Goal: Task Accomplishment & Management: Use online tool/utility

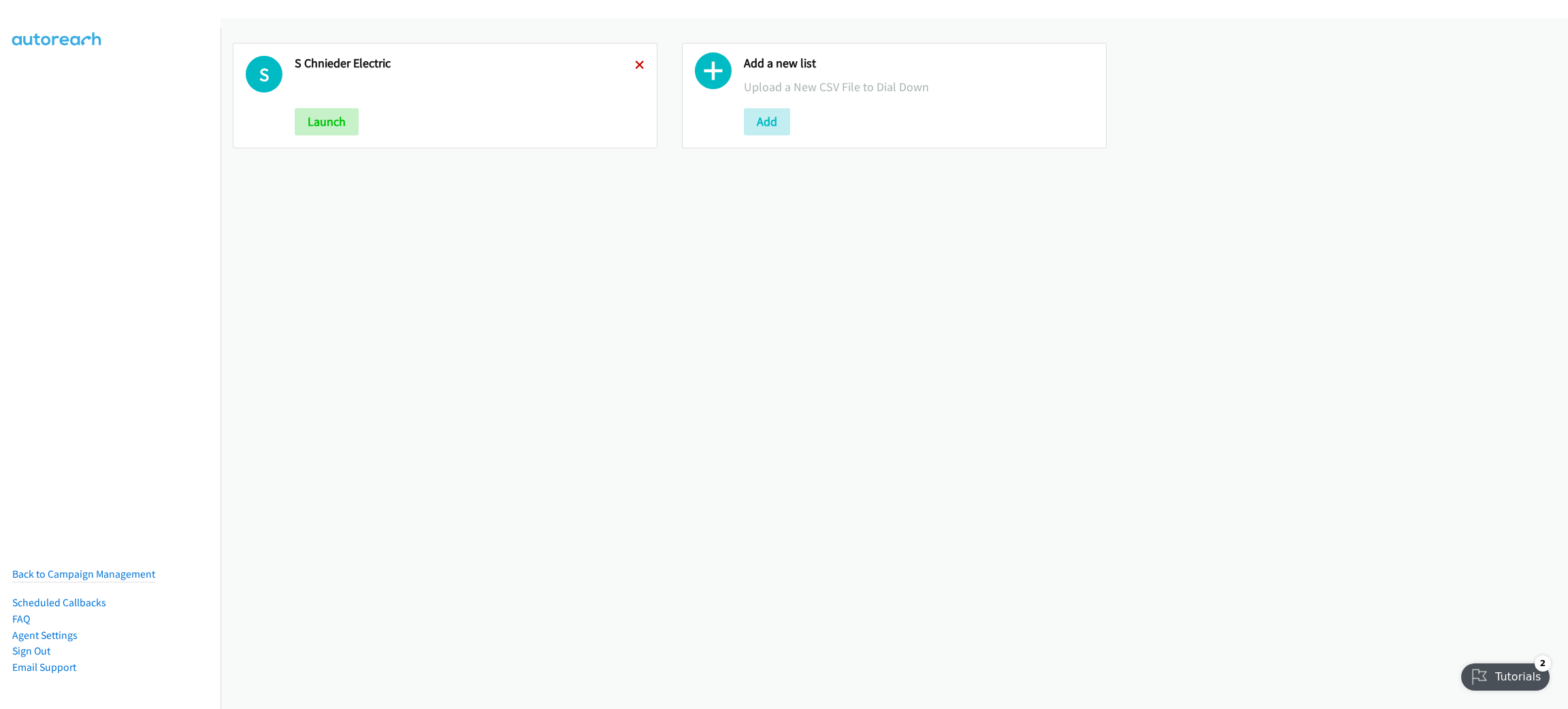
click at [635, 63] on icon at bounding box center [640, 66] width 10 height 10
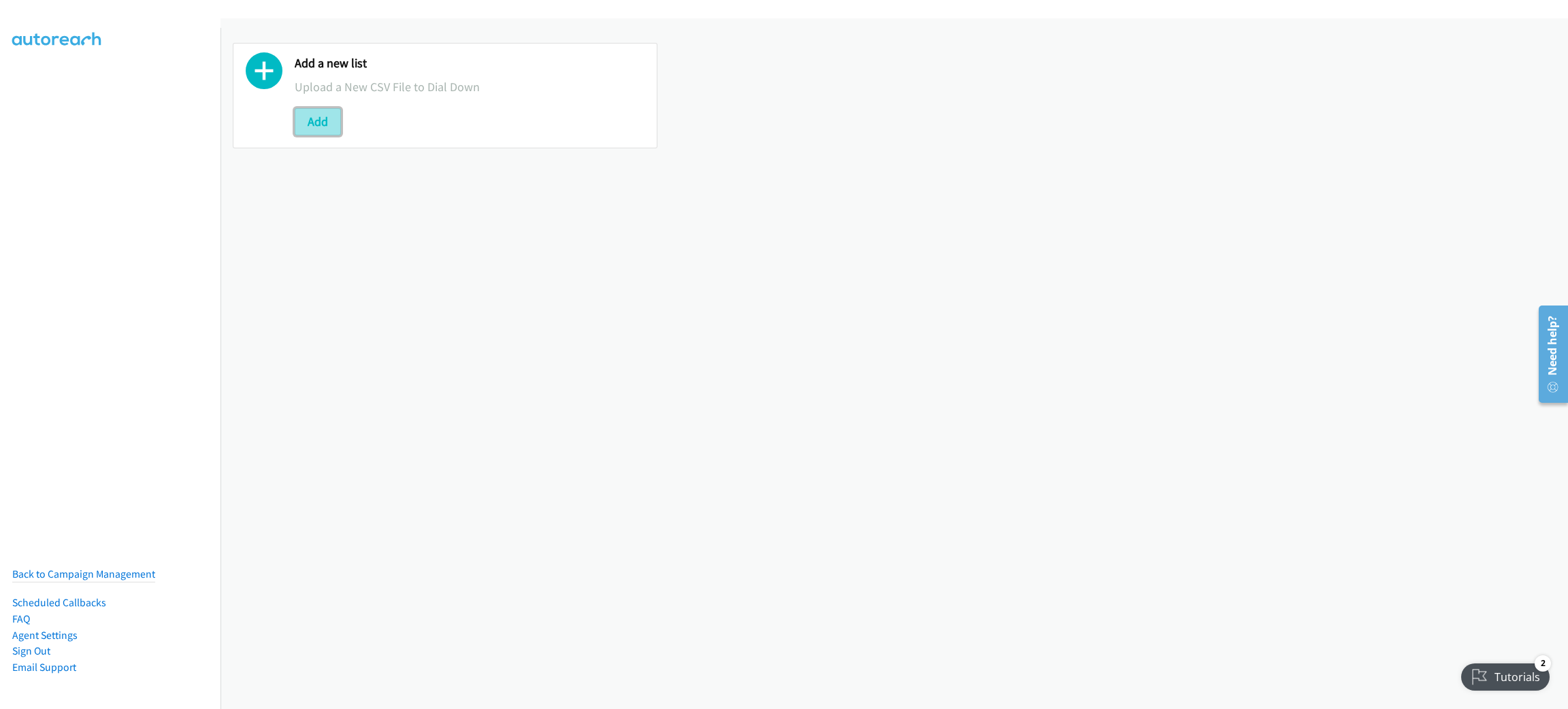
click at [322, 126] on button "Add" at bounding box center [318, 122] width 46 height 27
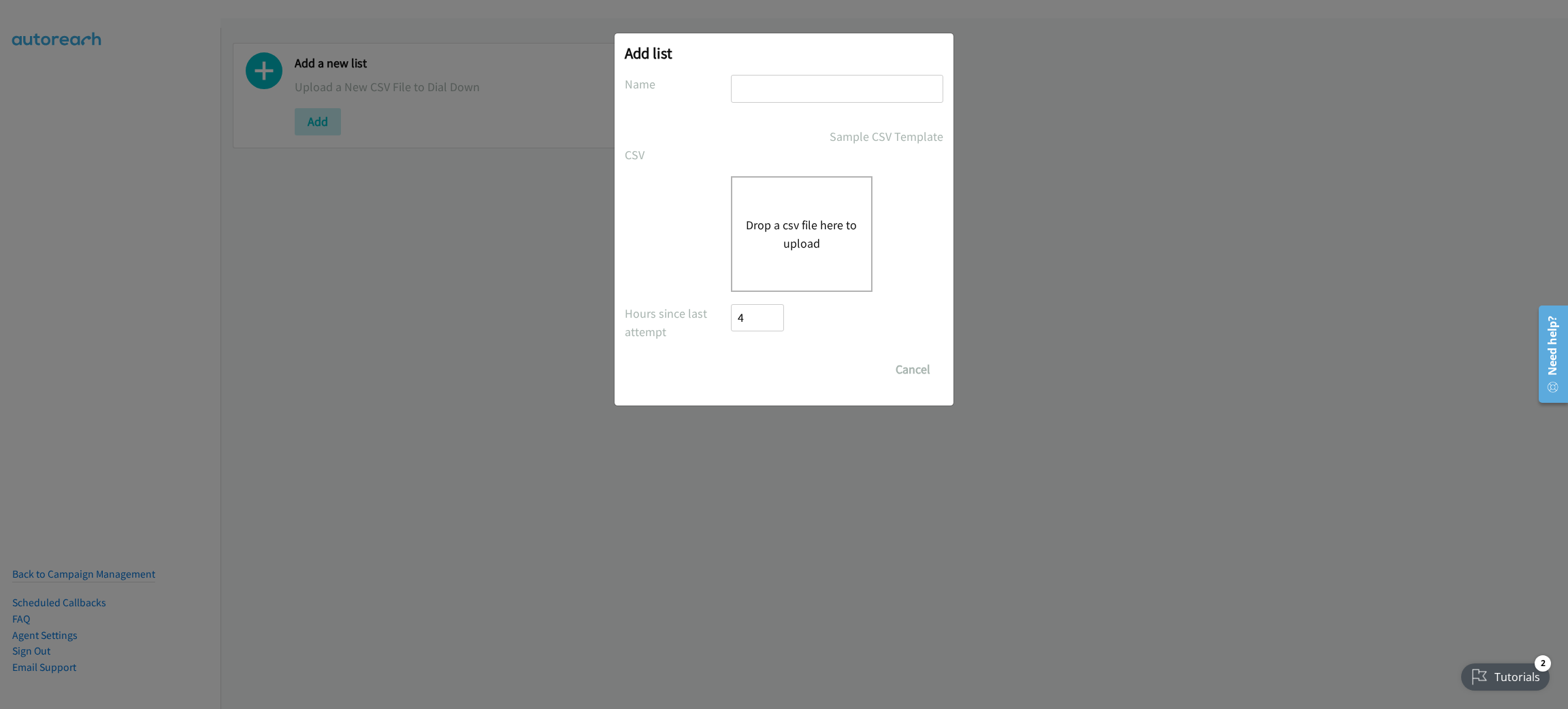
click at [830, 246] on button "Drop a csv file here to upload" at bounding box center [802, 234] width 112 height 37
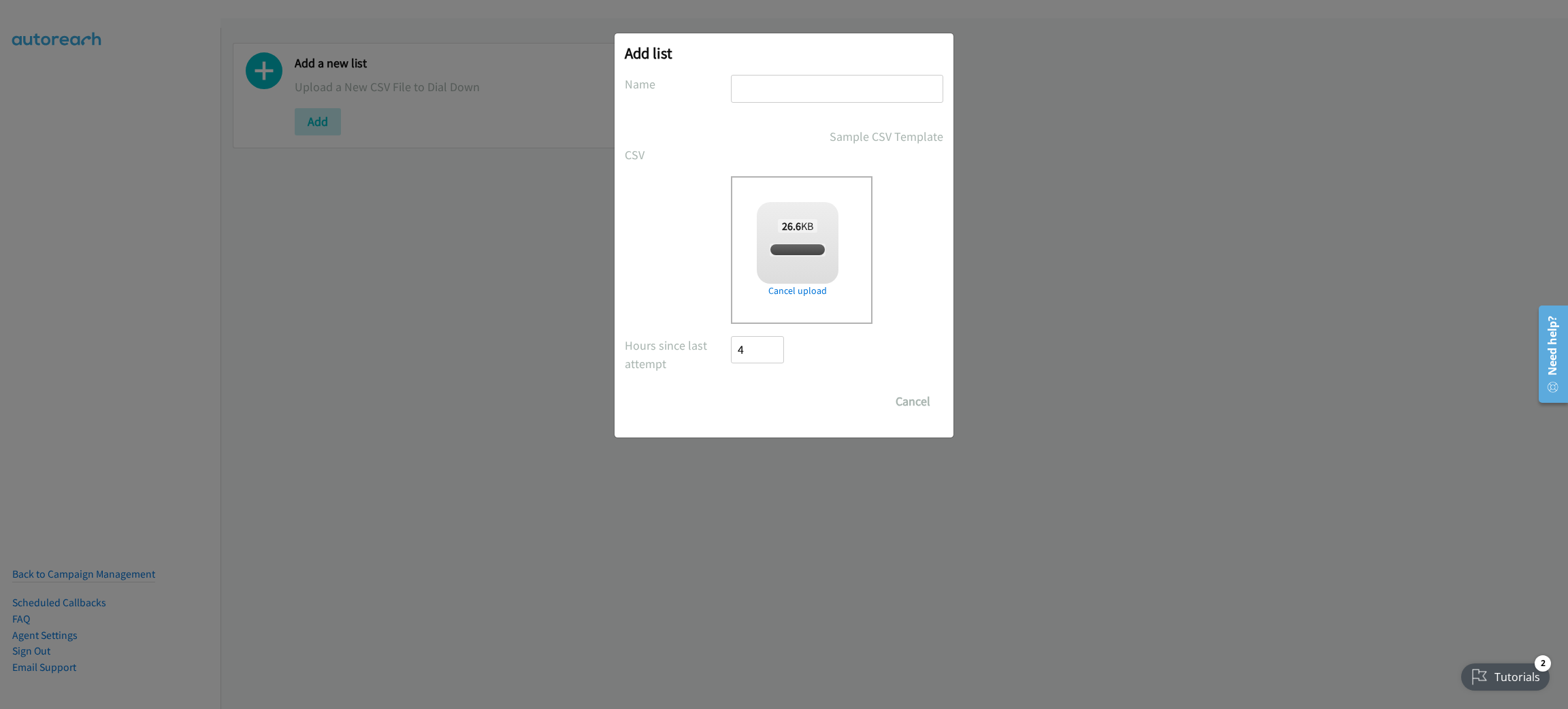
checkbox input "true"
click at [775, 84] on input "text" at bounding box center [838, 88] width 213 height 28
type input "RIPPLING"
click at [731, 388] on input "Save List" at bounding box center [767, 401] width 72 height 27
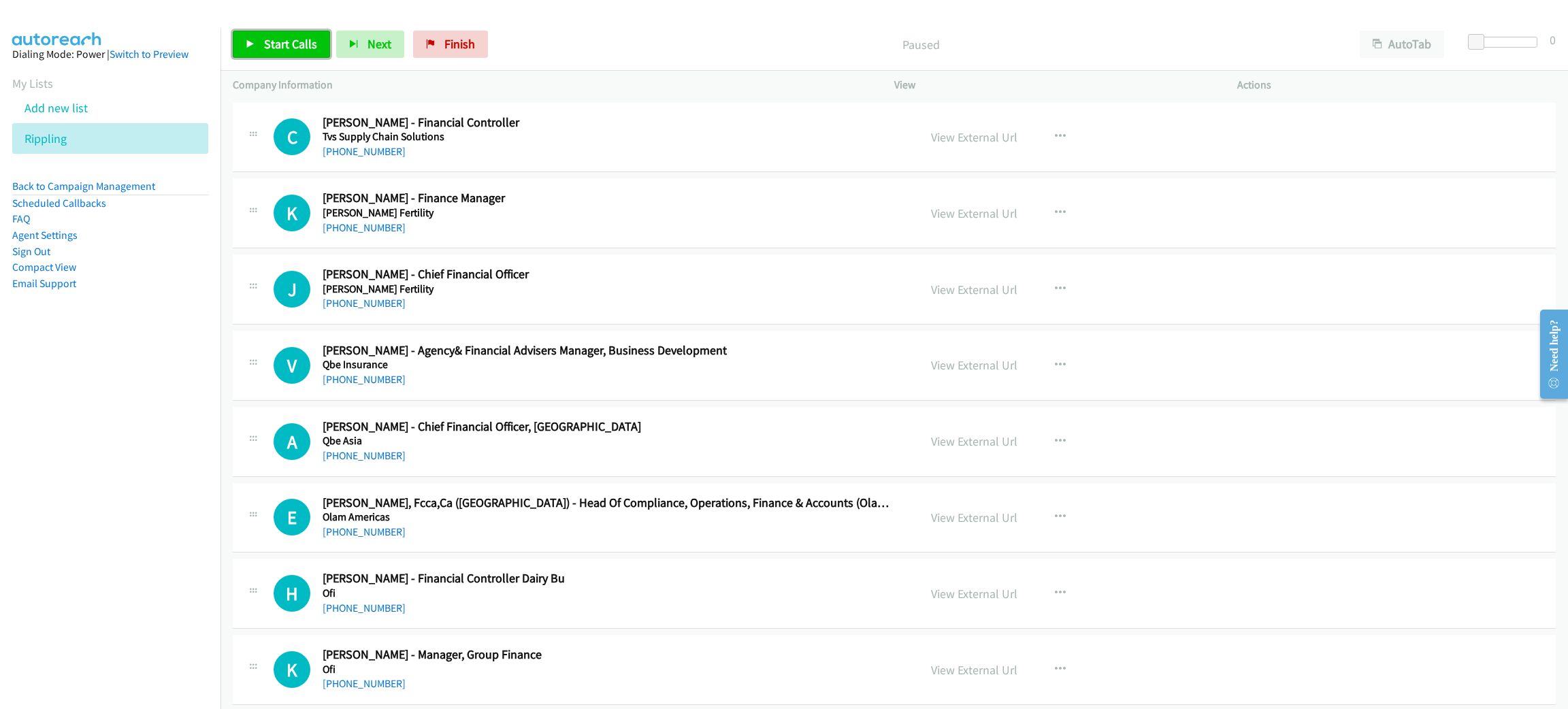
click at [295, 50] on span "Start Calls" at bounding box center [290, 43] width 53 height 16
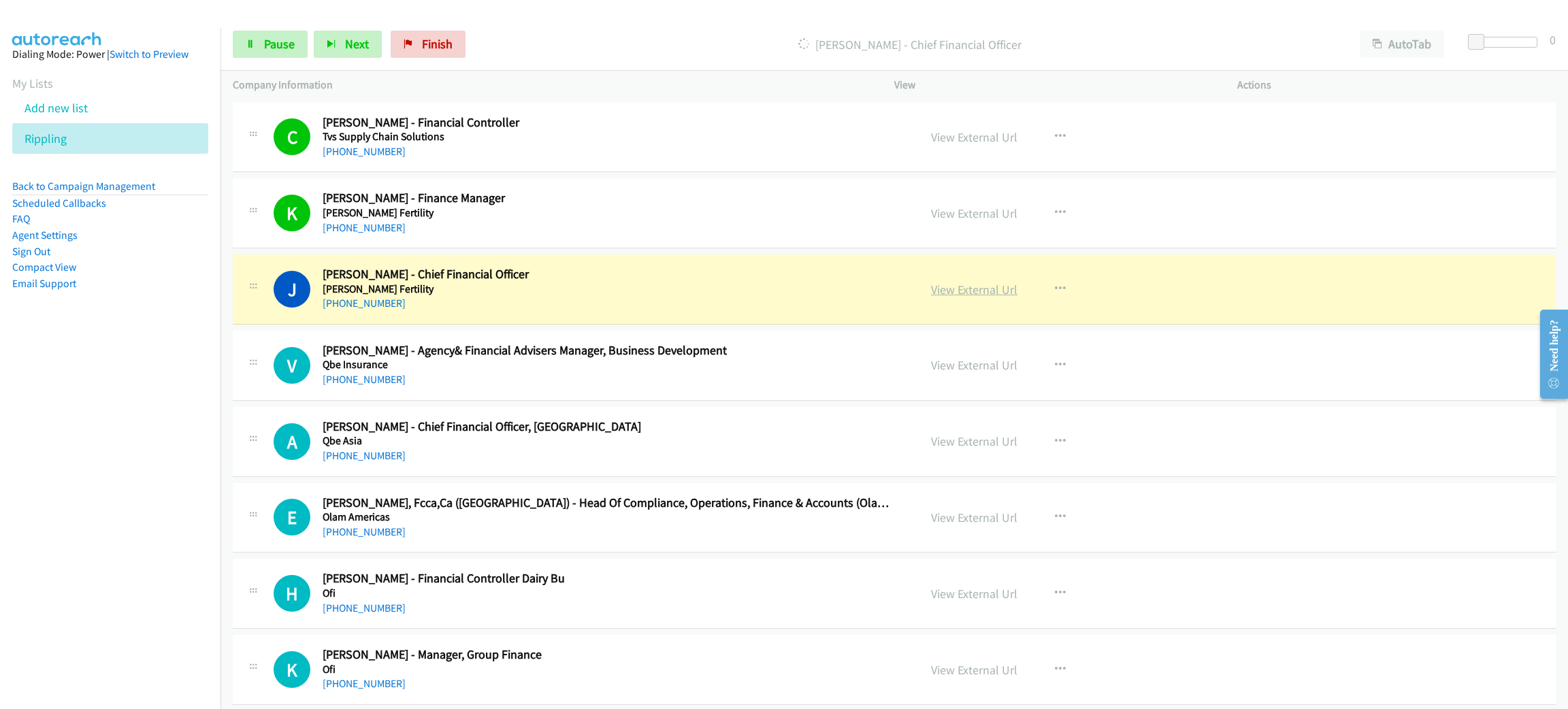
click at [952, 291] on link "View External Url" at bounding box center [974, 289] width 86 height 16
click at [251, 52] on link "Pause" at bounding box center [270, 43] width 75 height 27
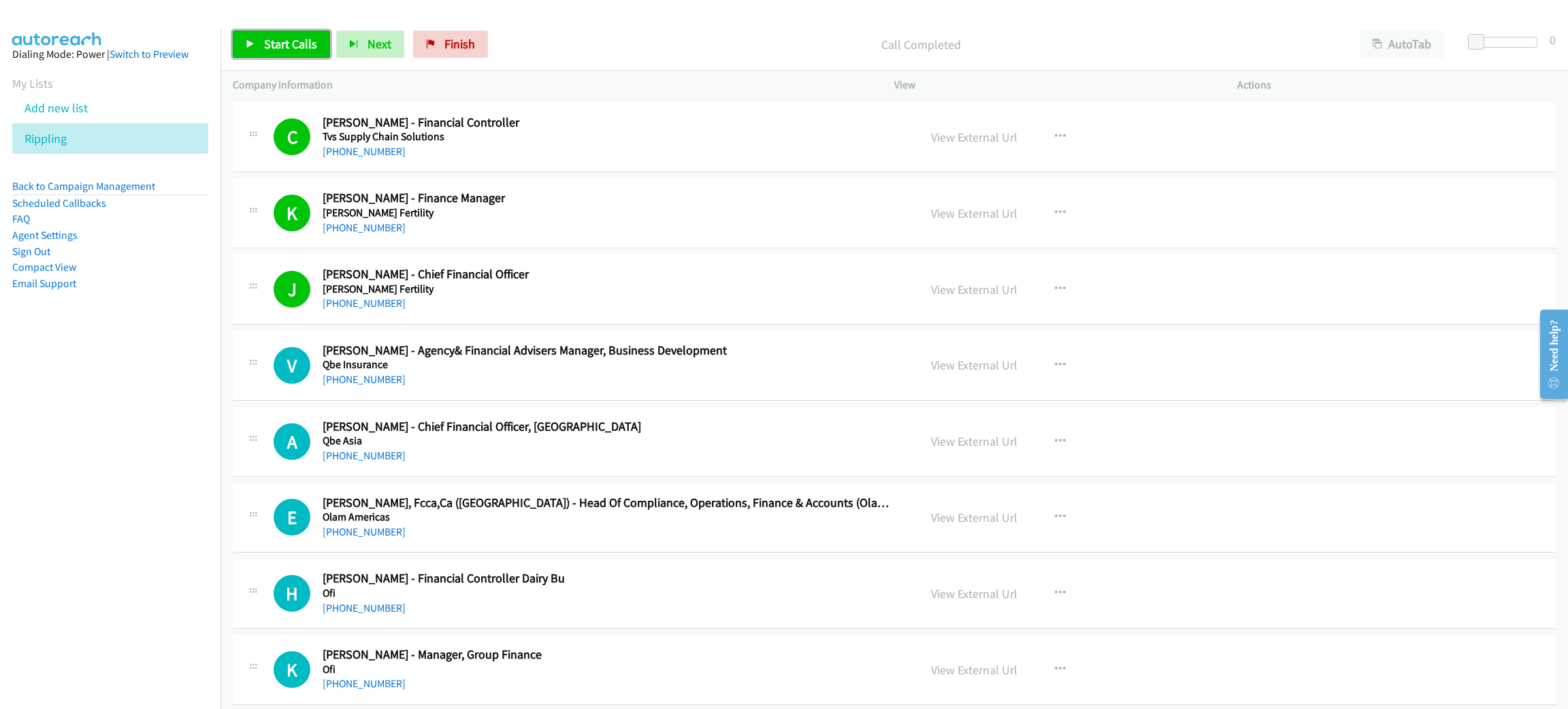
click at [293, 45] on span "Start Calls" at bounding box center [290, 43] width 53 height 16
click at [293, 48] on span "Pause" at bounding box center [279, 43] width 30 height 16
click at [275, 40] on span "Start Calls" at bounding box center [290, 43] width 53 height 16
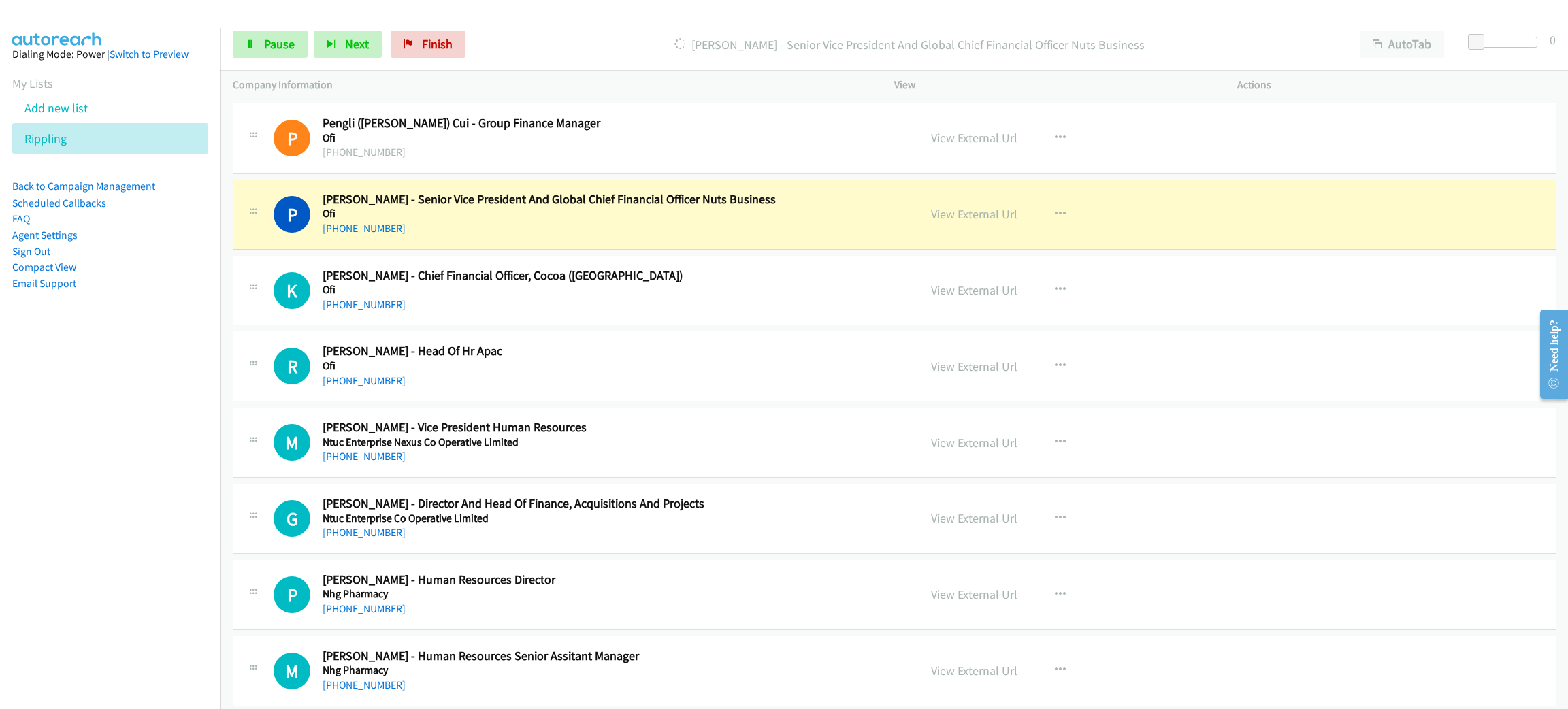
scroll to position [612, 0]
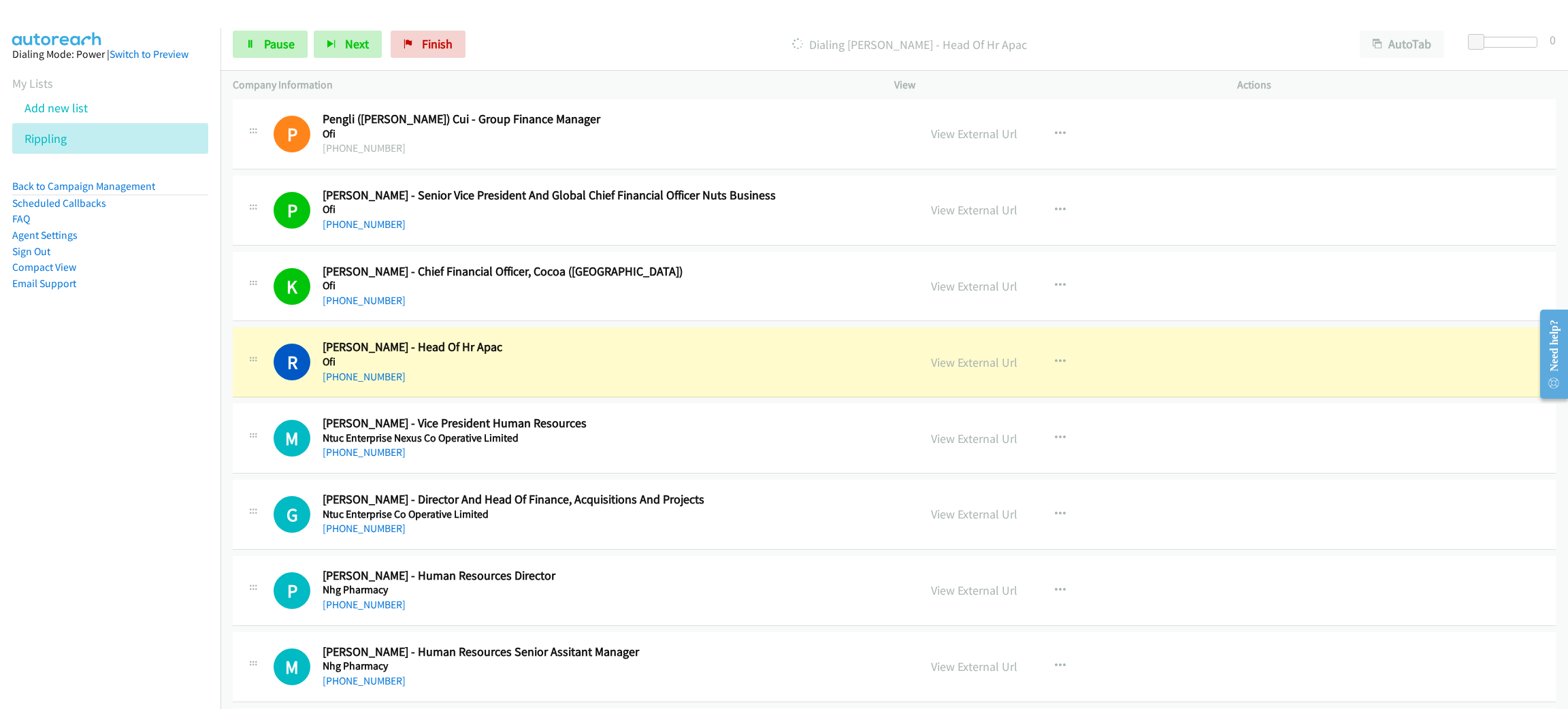
click at [656, 363] on h5 "Ofi" at bounding box center [610, 362] width 577 height 14
click at [966, 358] on link "View External Url" at bounding box center [974, 362] width 86 height 16
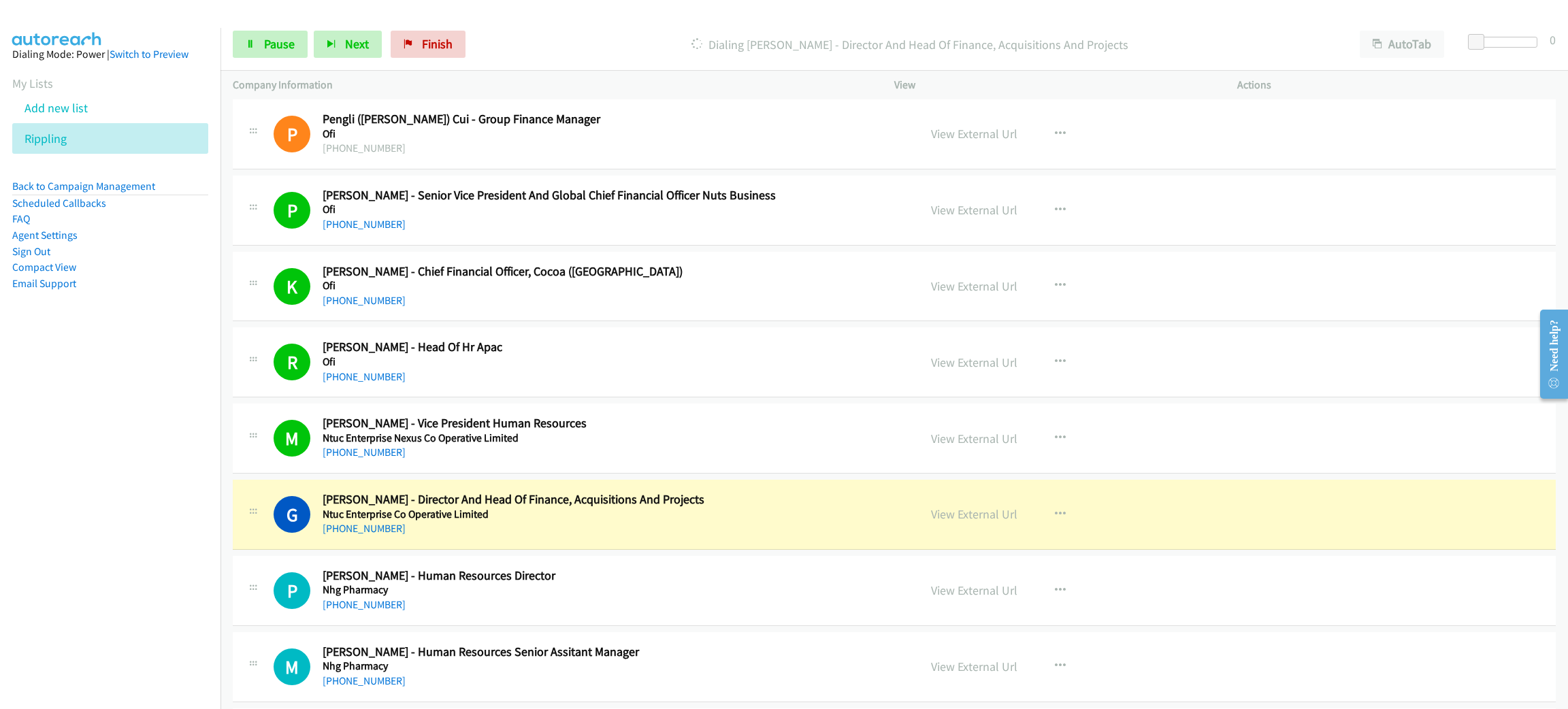
click at [659, 526] on div "[PHONE_NUMBER]" at bounding box center [610, 529] width 577 height 17
click at [751, 526] on div "[PHONE_NUMBER]" at bounding box center [610, 529] width 577 height 17
click at [978, 516] on link "View External Url" at bounding box center [974, 514] width 86 height 16
click at [272, 47] on span "Pause" at bounding box center [279, 43] width 30 height 16
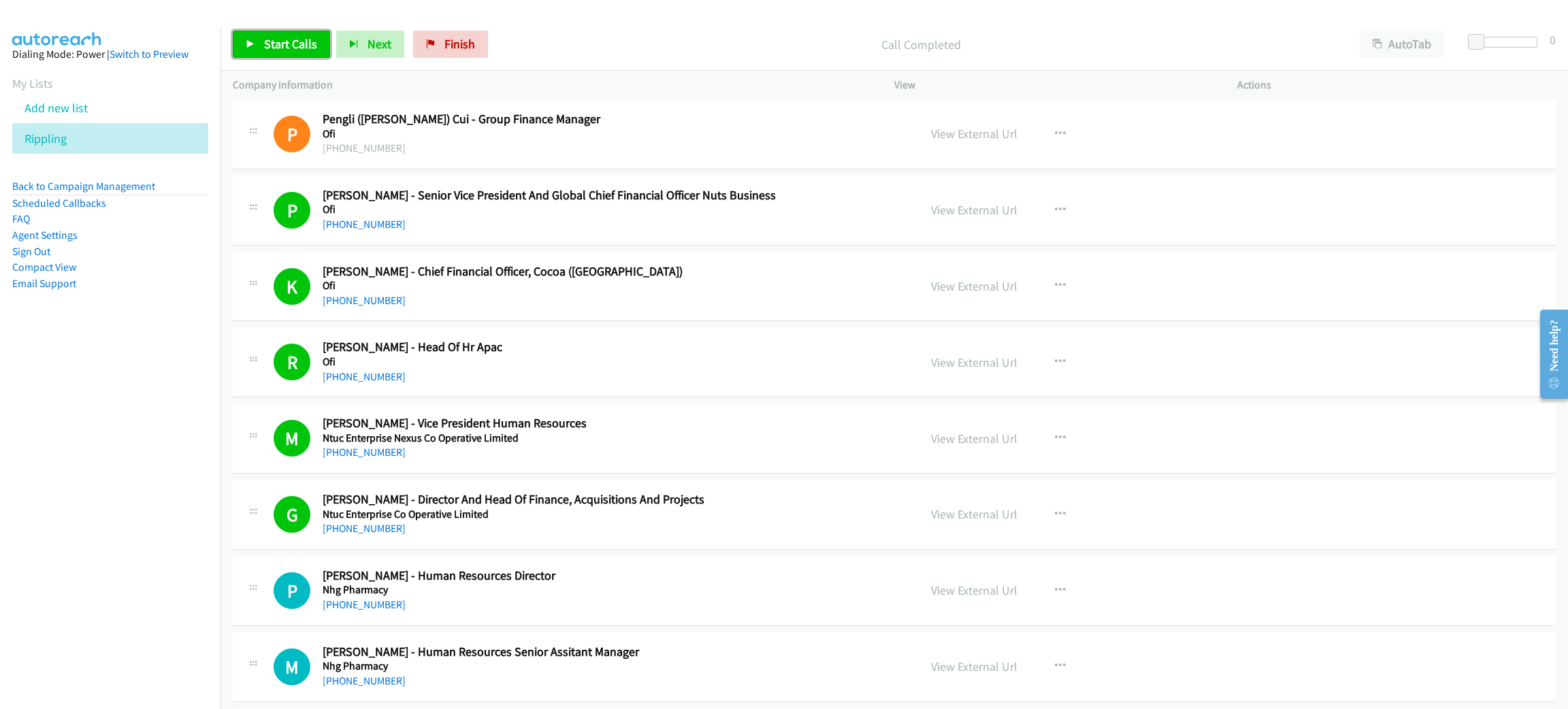
click at [288, 50] on span "Start Calls" at bounding box center [290, 43] width 53 height 16
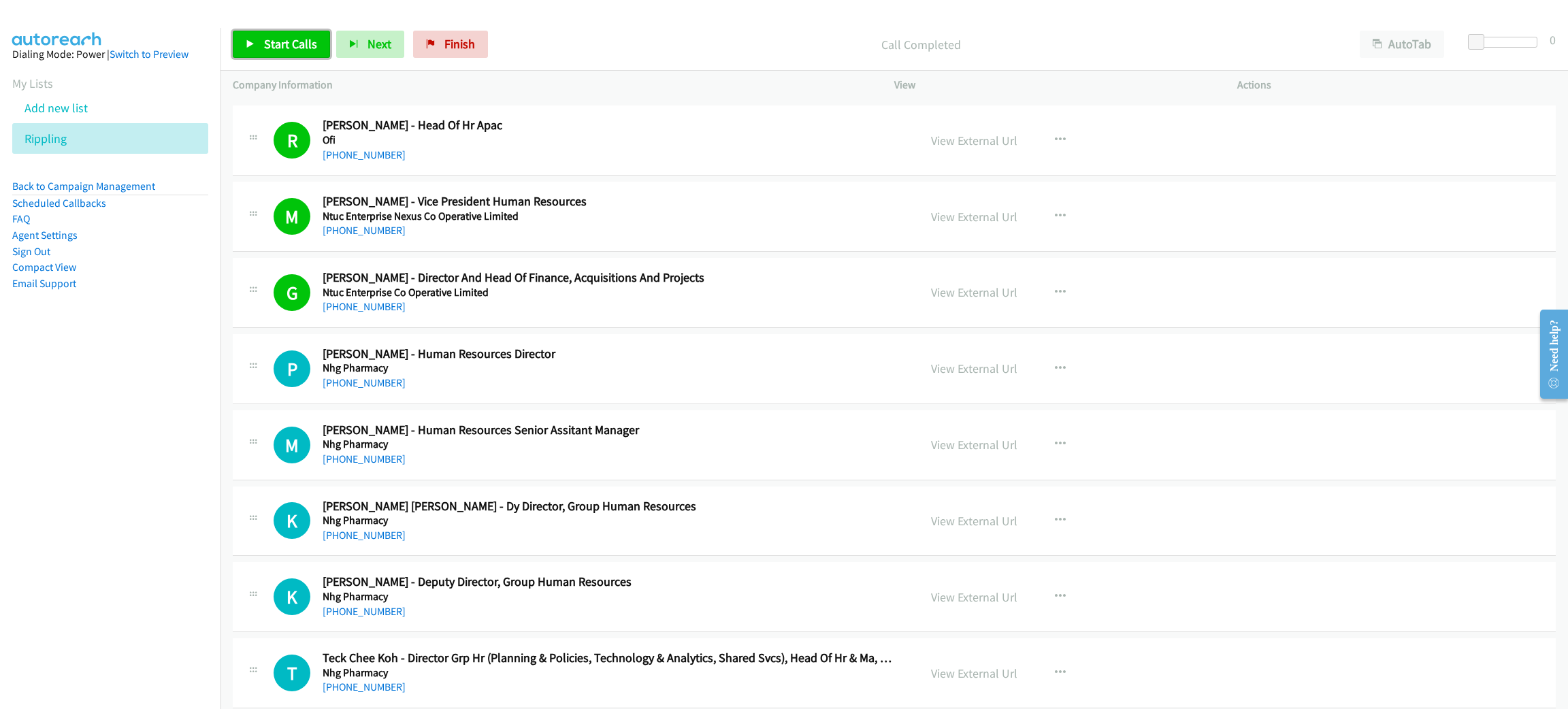
scroll to position [918, 0]
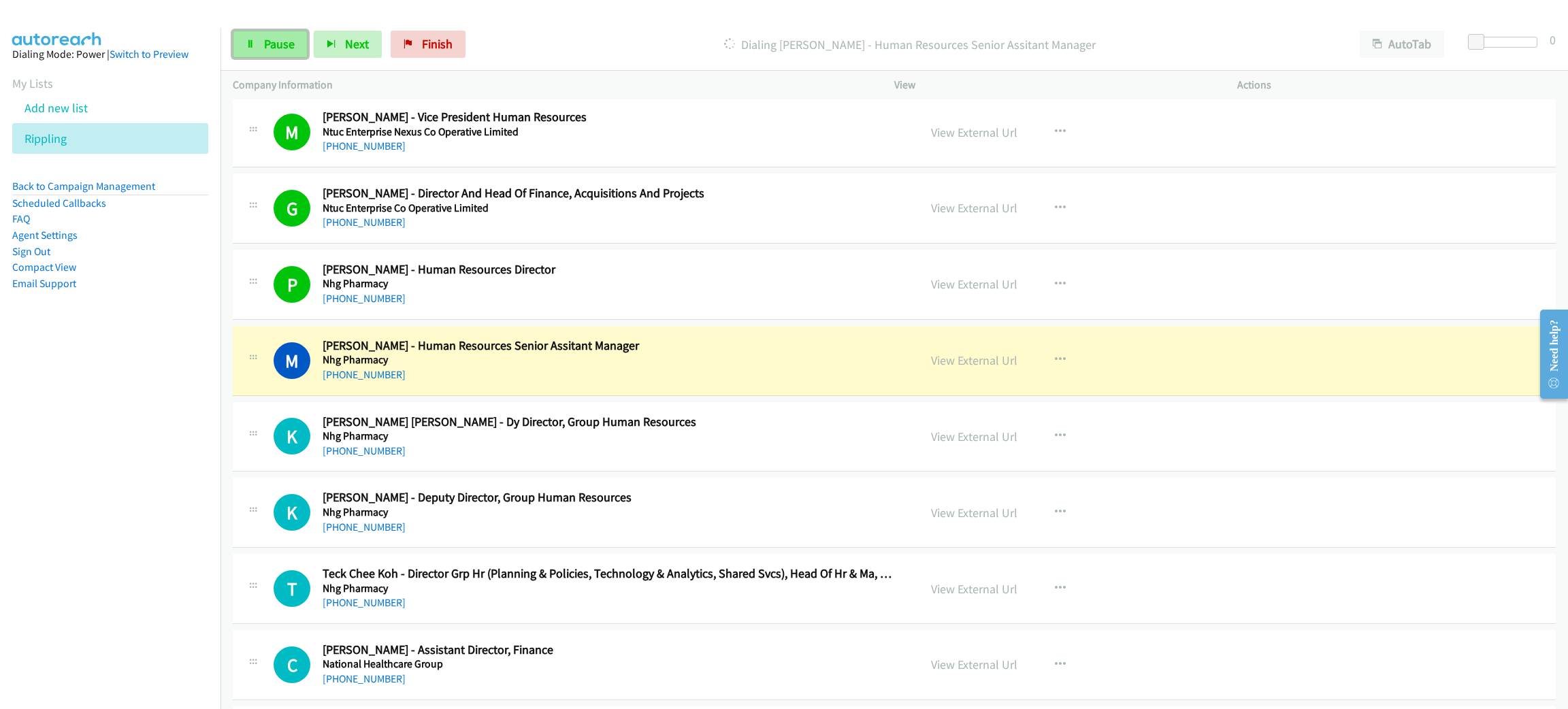
click at [267, 51] on span "Pause" at bounding box center [279, 43] width 30 height 16
click at [956, 362] on link "View External Url" at bounding box center [974, 360] width 86 height 16
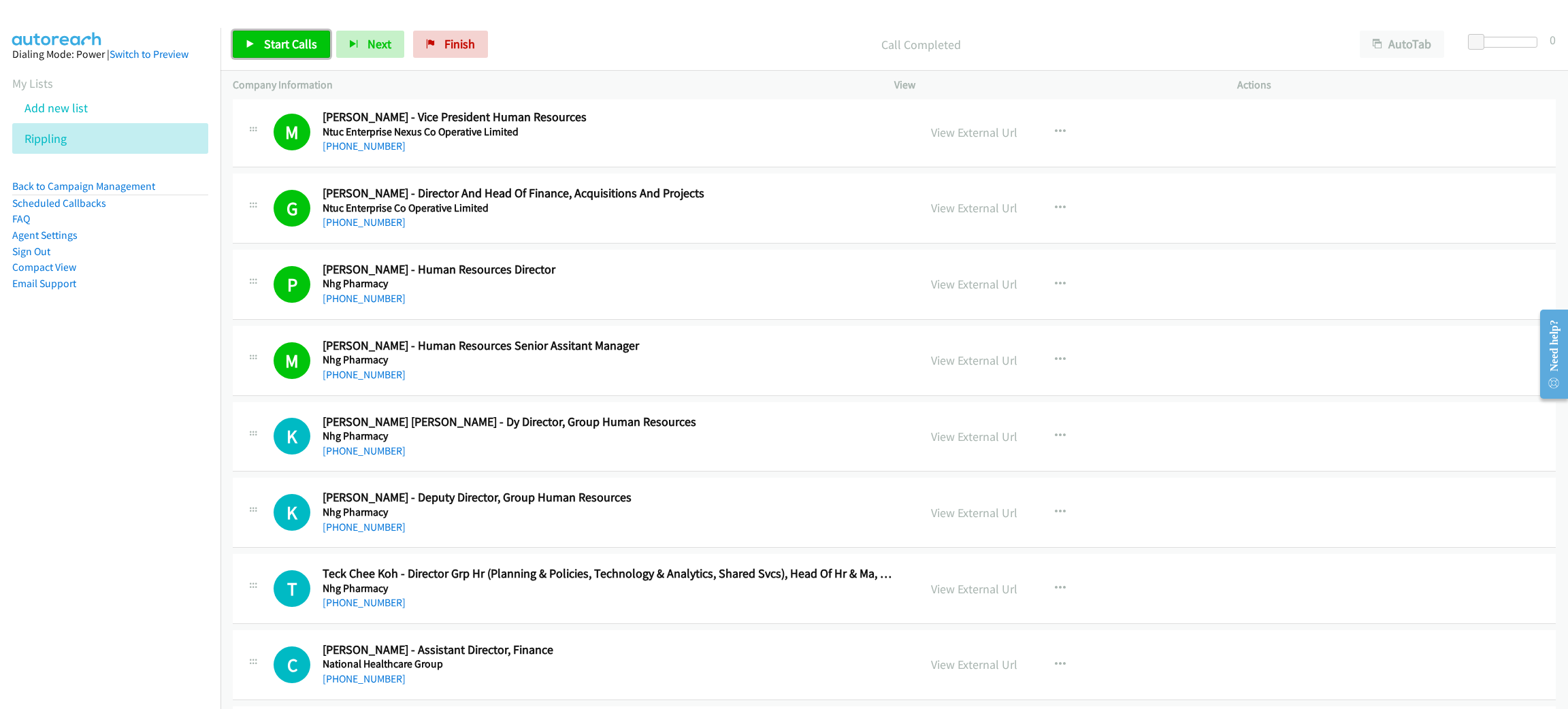
click at [289, 50] on span "Start Calls" at bounding box center [290, 43] width 53 height 16
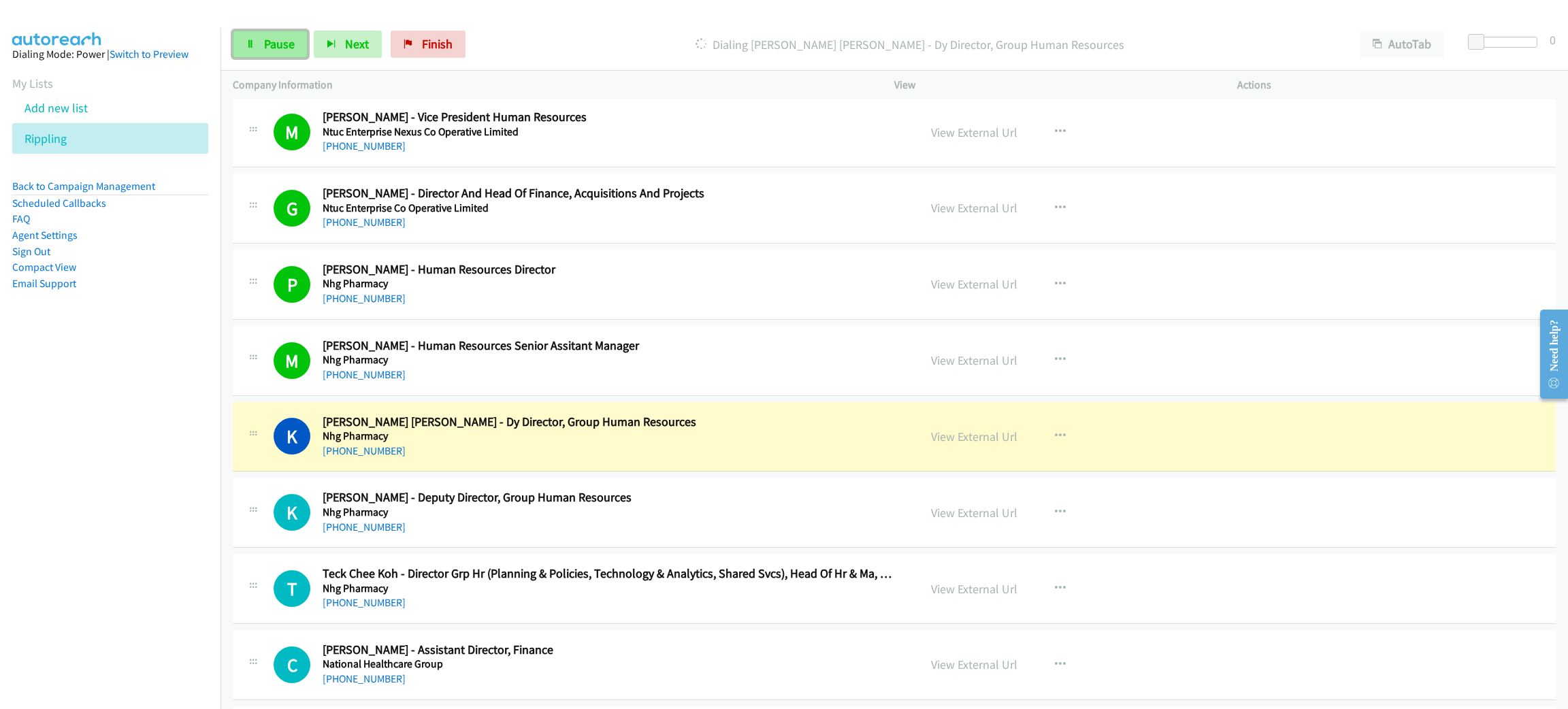
click at [262, 46] on link "Pause" at bounding box center [270, 43] width 75 height 27
click at [651, 445] on div "[PHONE_NUMBER]" at bounding box center [610, 451] width 577 height 17
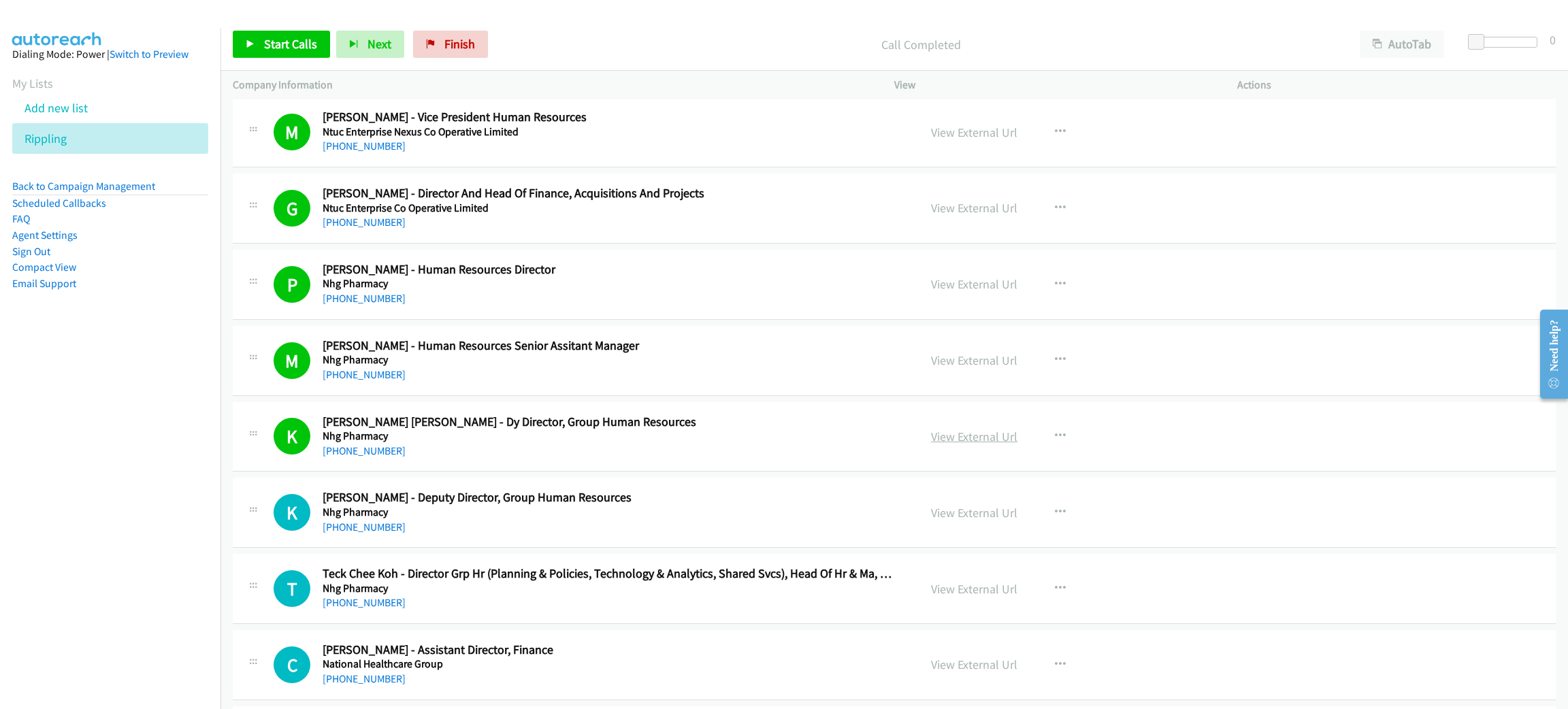
click at [958, 440] on link "View External Url" at bounding box center [974, 436] width 86 height 16
click at [308, 46] on span "Start Calls" at bounding box center [290, 43] width 53 height 16
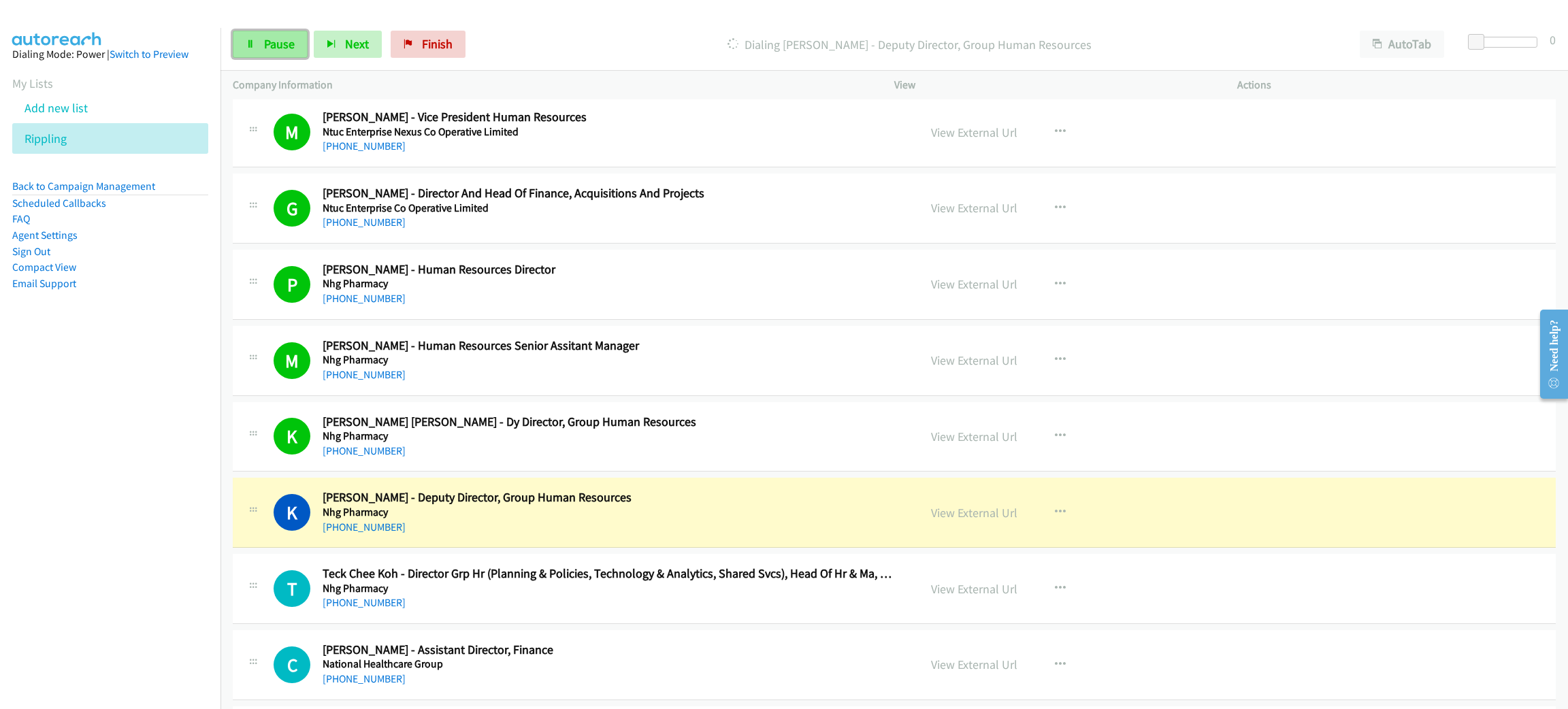
click at [276, 47] on span "Pause" at bounding box center [279, 43] width 30 height 16
click at [984, 518] on link "View External Url" at bounding box center [974, 512] width 86 height 16
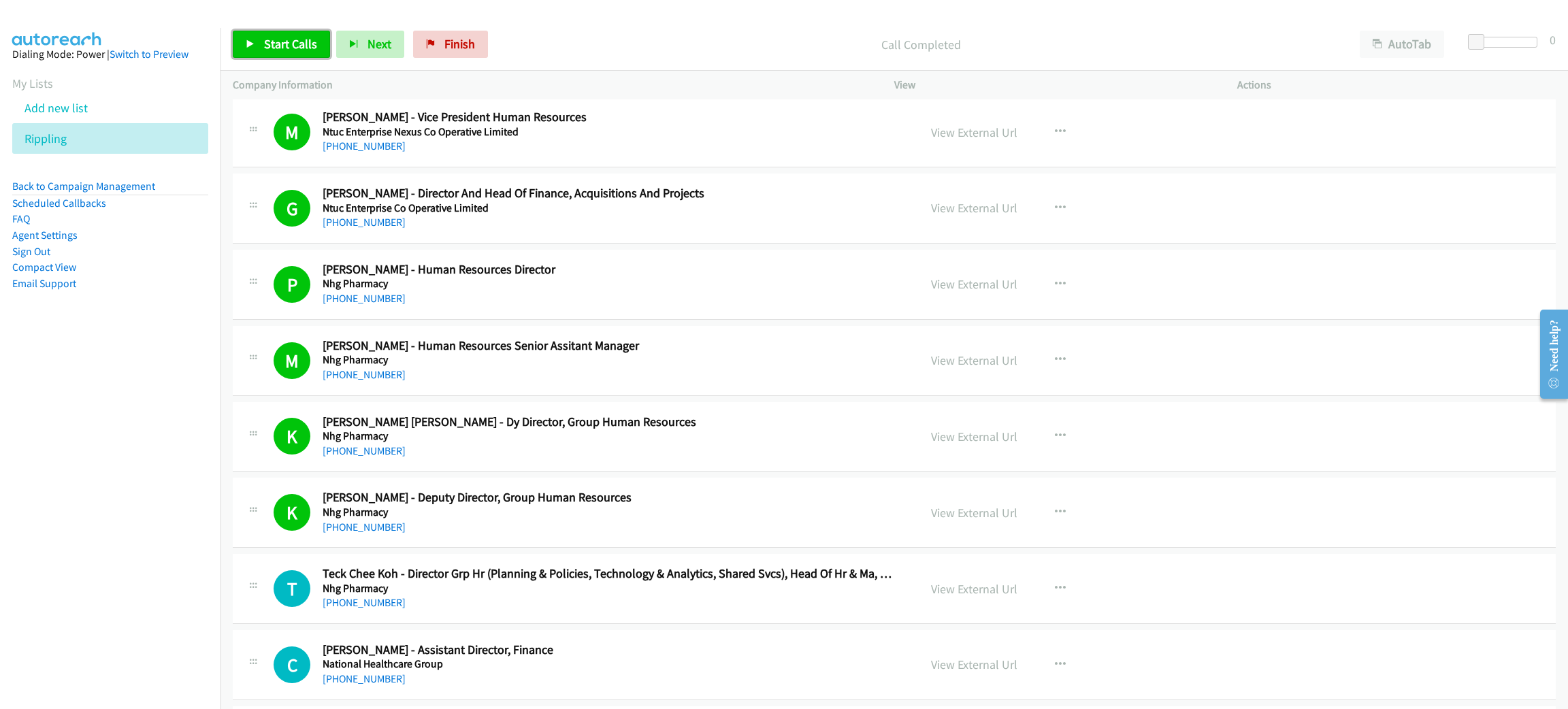
click at [300, 50] on span "Start Calls" at bounding box center [290, 43] width 53 height 16
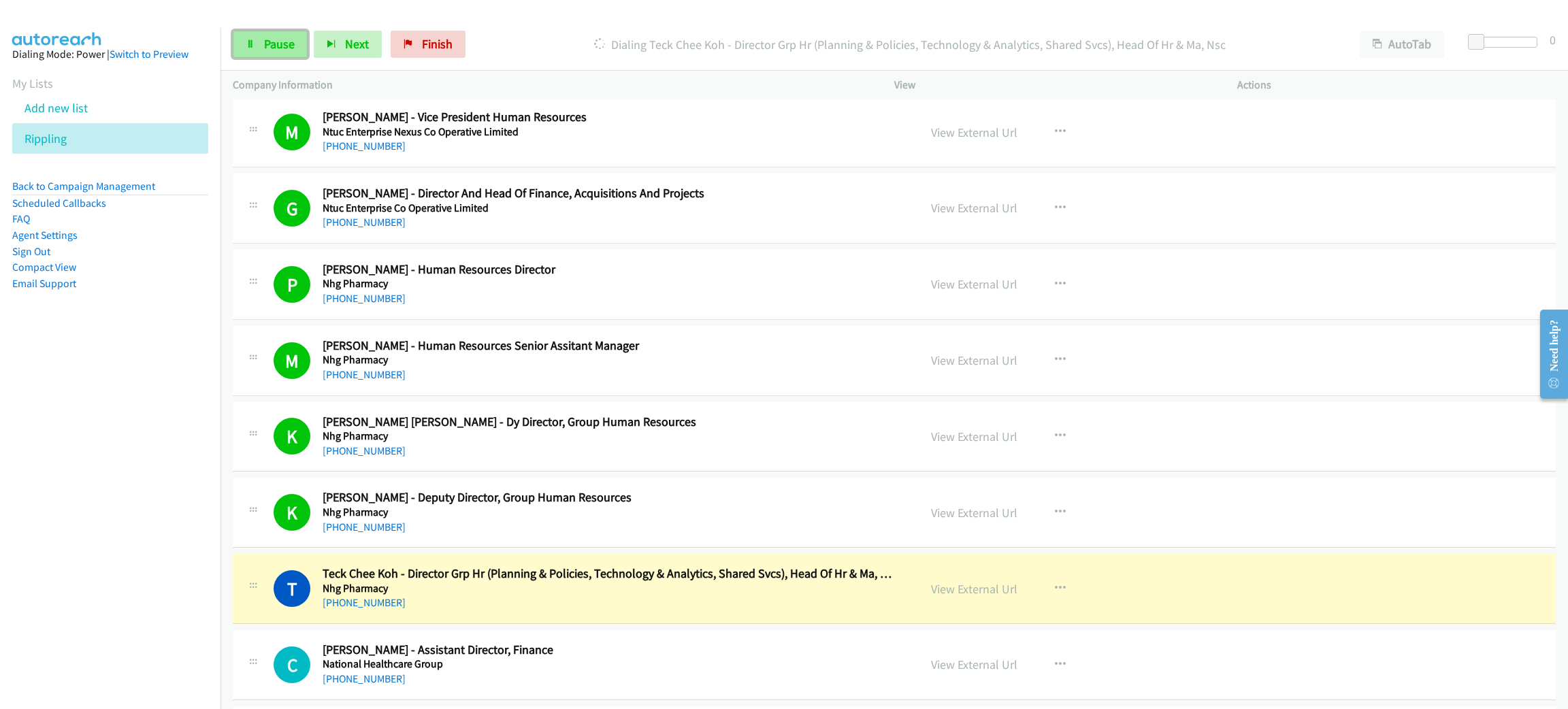
click at [264, 41] on span "Pause" at bounding box center [279, 43] width 30 height 16
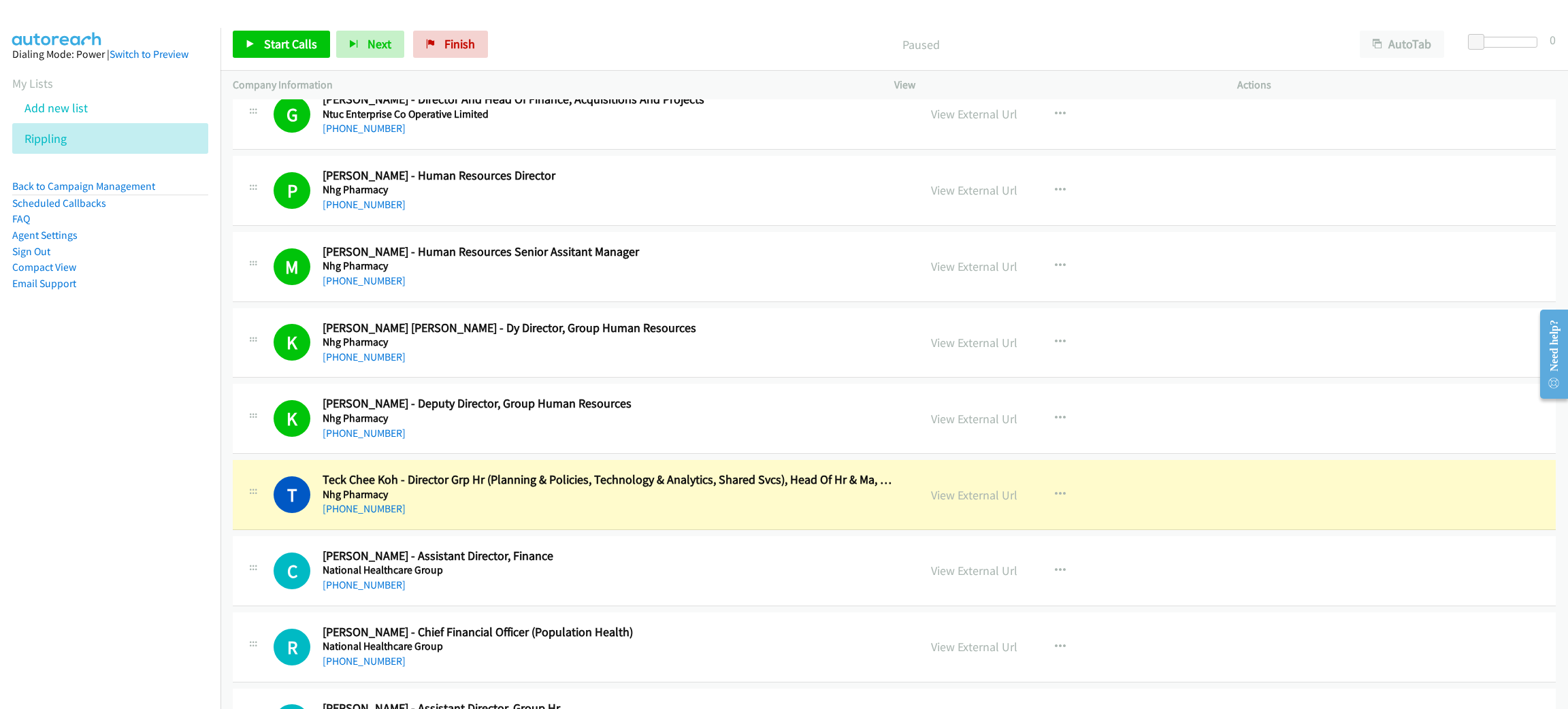
scroll to position [1020, 0]
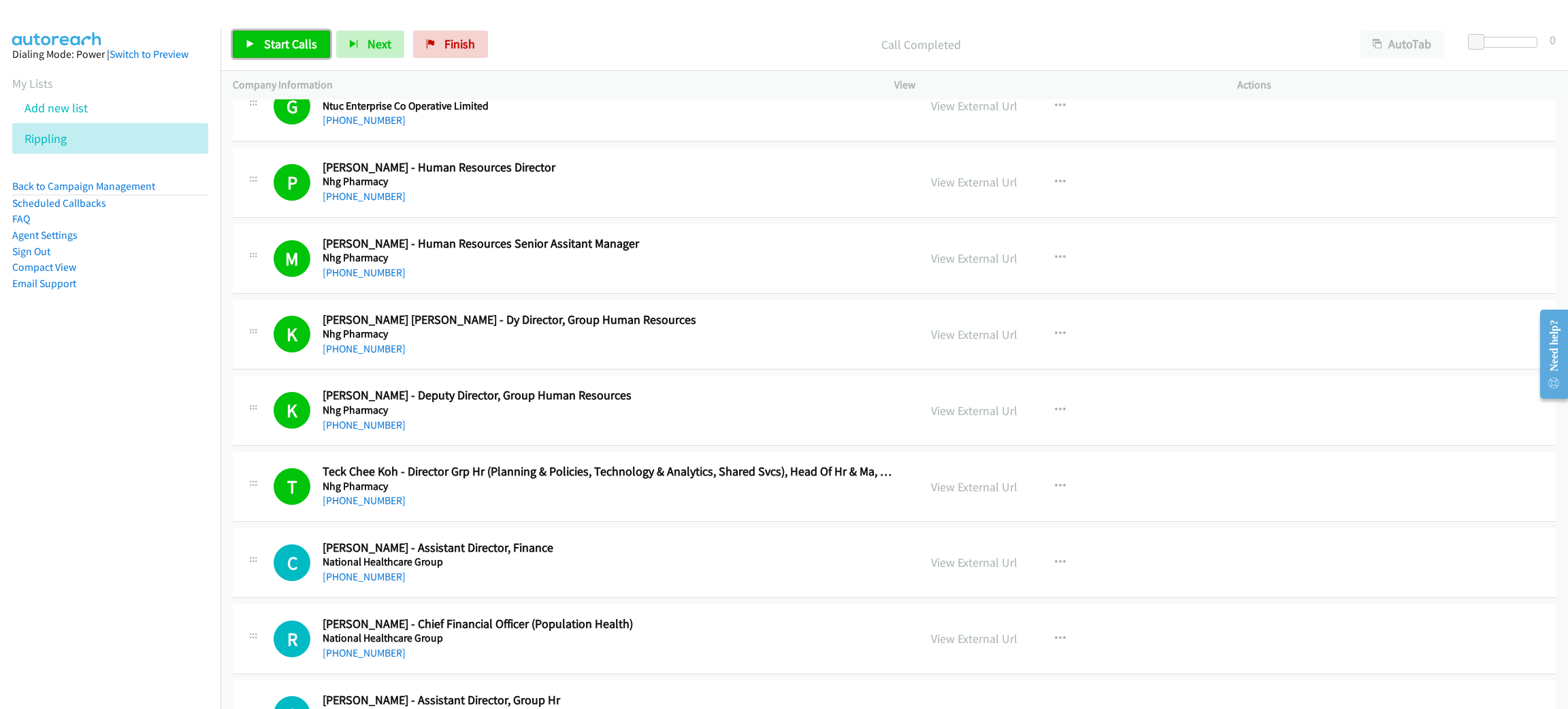
click at [289, 40] on span "Start Calls" at bounding box center [290, 43] width 53 height 16
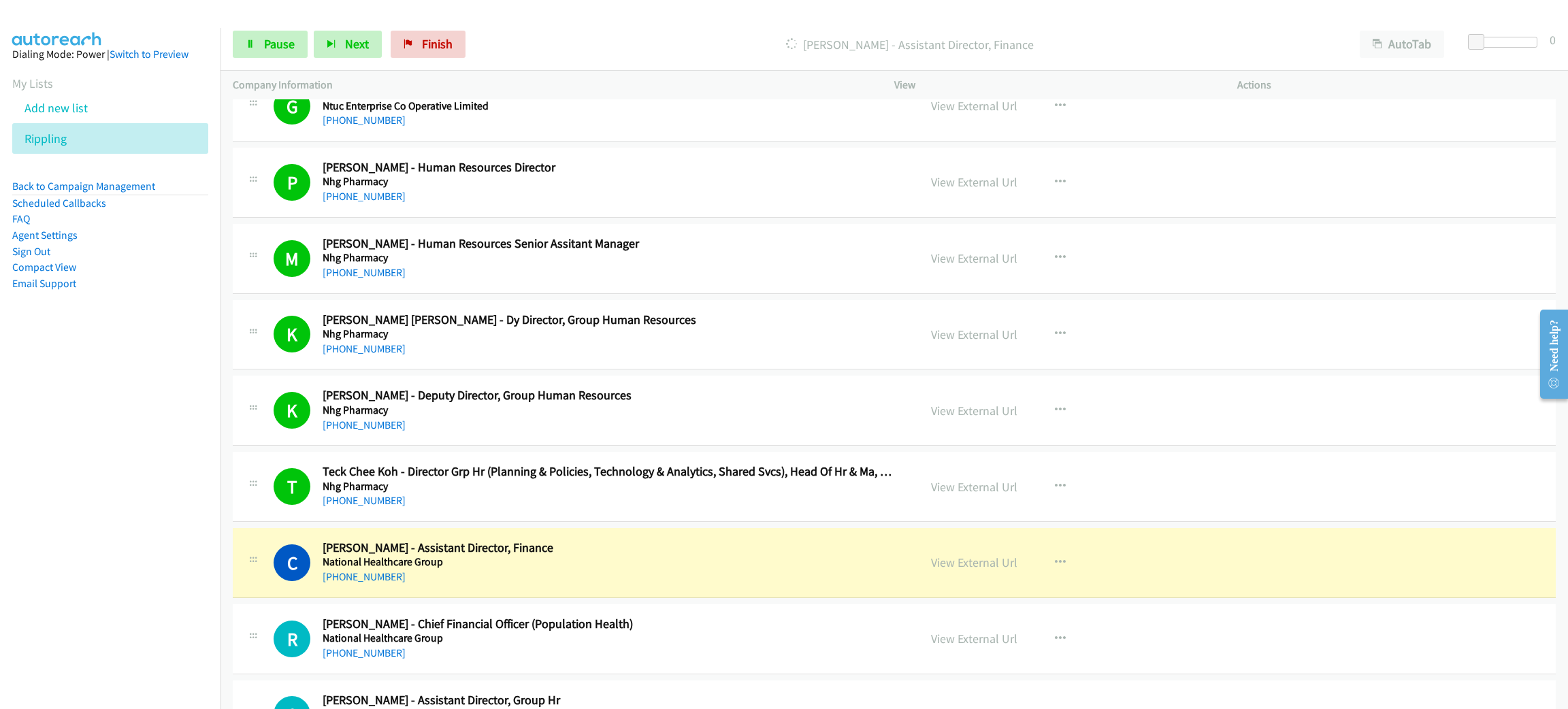
click at [623, 559] on h5 "National Healthcare Group" at bounding box center [610, 562] width 577 height 14
click at [297, 35] on link "Pause" at bounding box center [270, 43] width 75 height 27
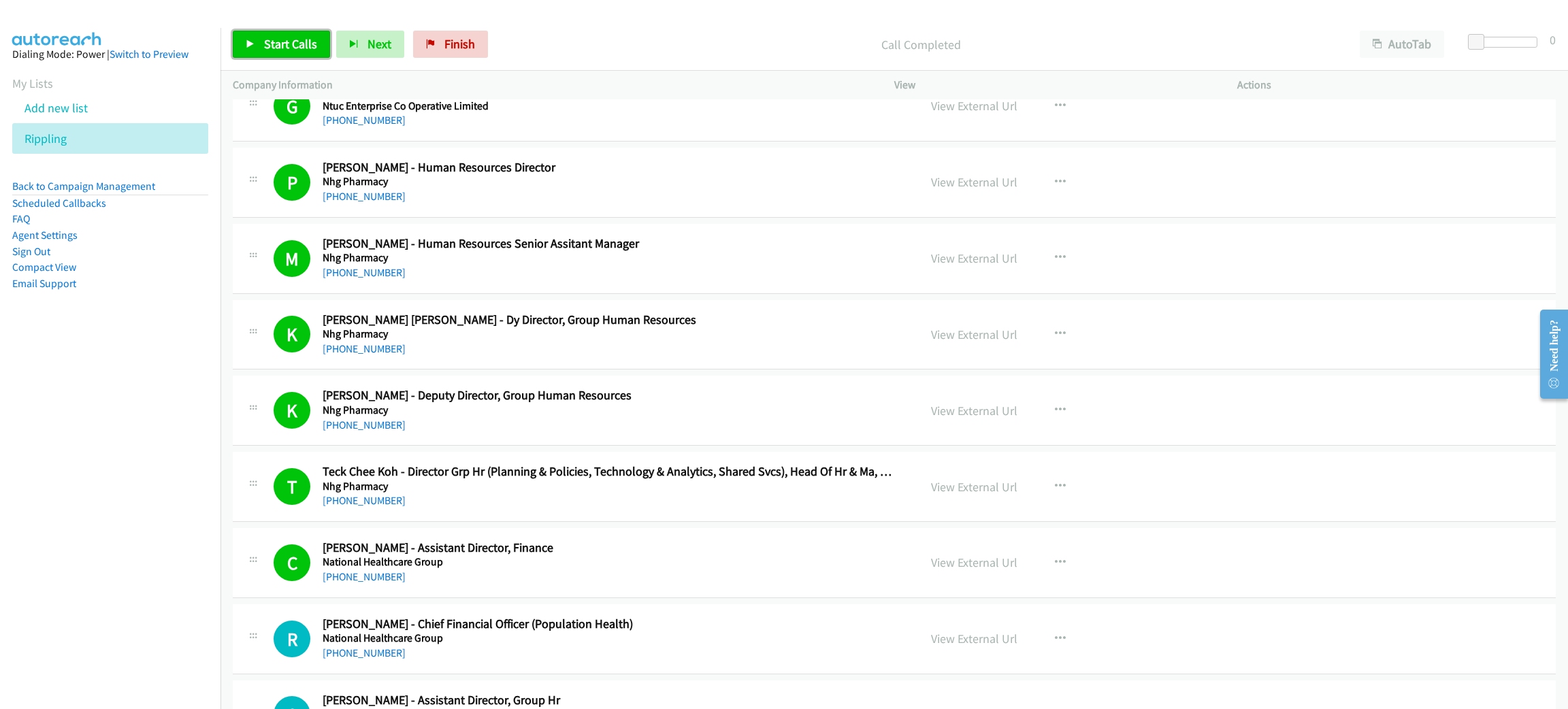
click at [287, 48] on span "Start Calls" at bounding box center [290, 43] width 53 height 16
click at [276, 48] on span "Pause" at bounding box center [279, 43] width 30 height 16
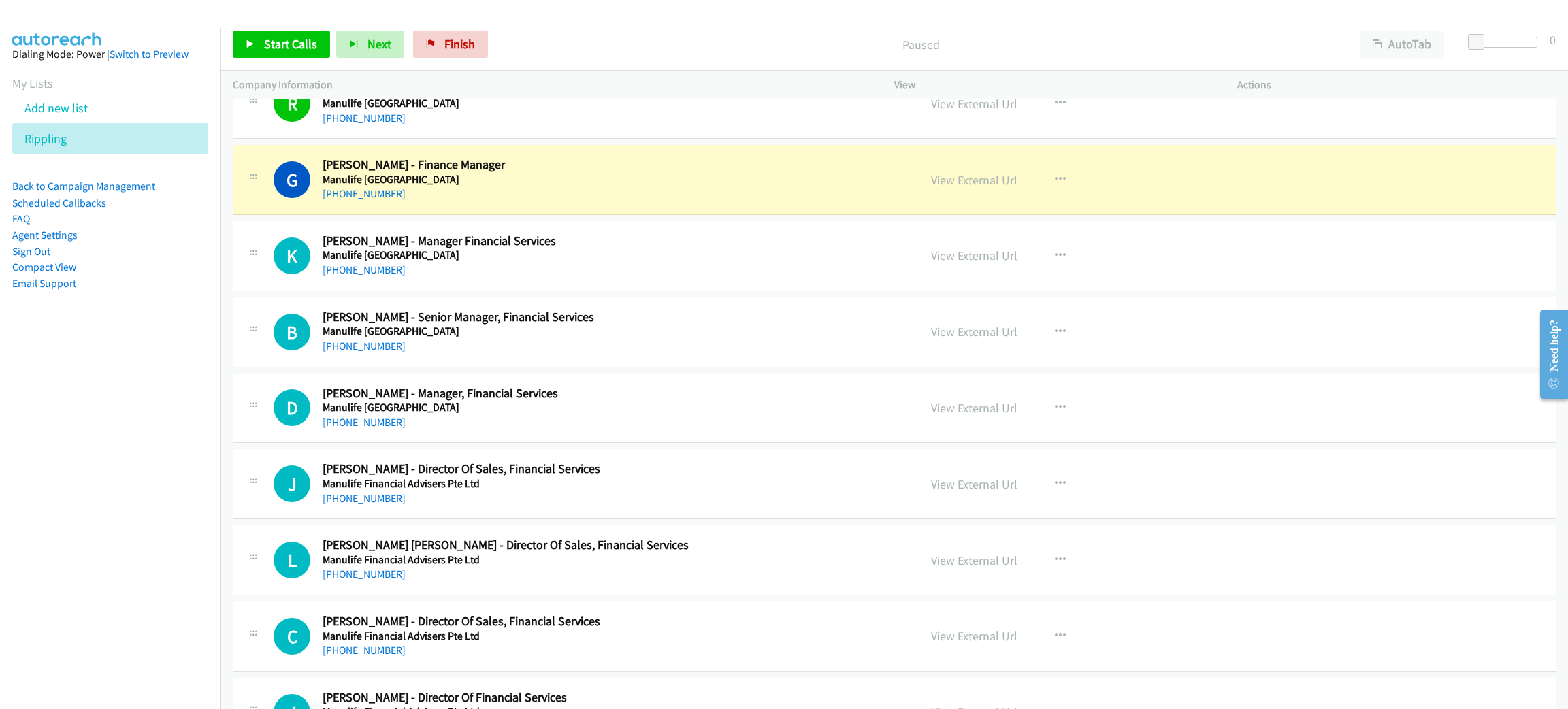
scroll to position [2552, 0]
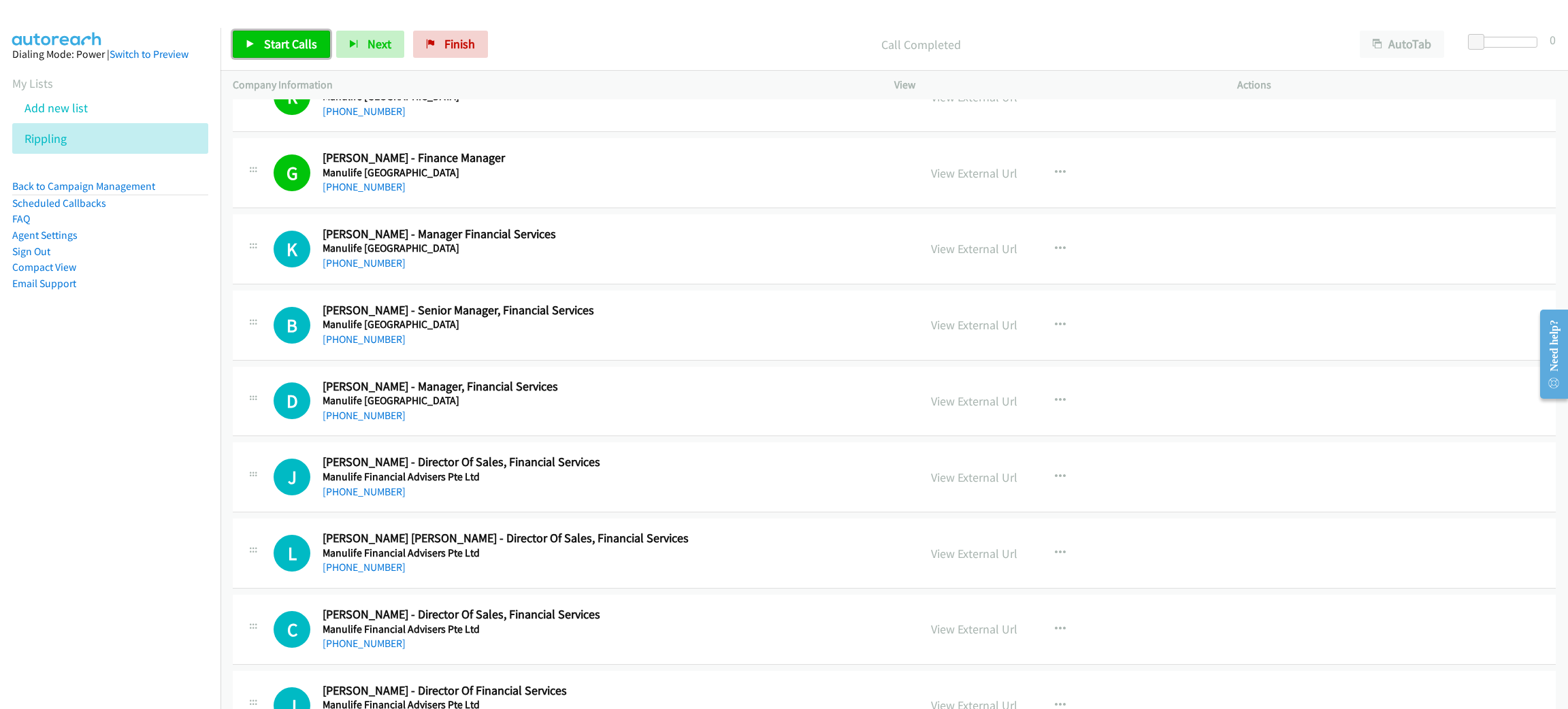
click at [261, 45] on link "Start Calls" at bounding box center [281, 43] width 97 height 27
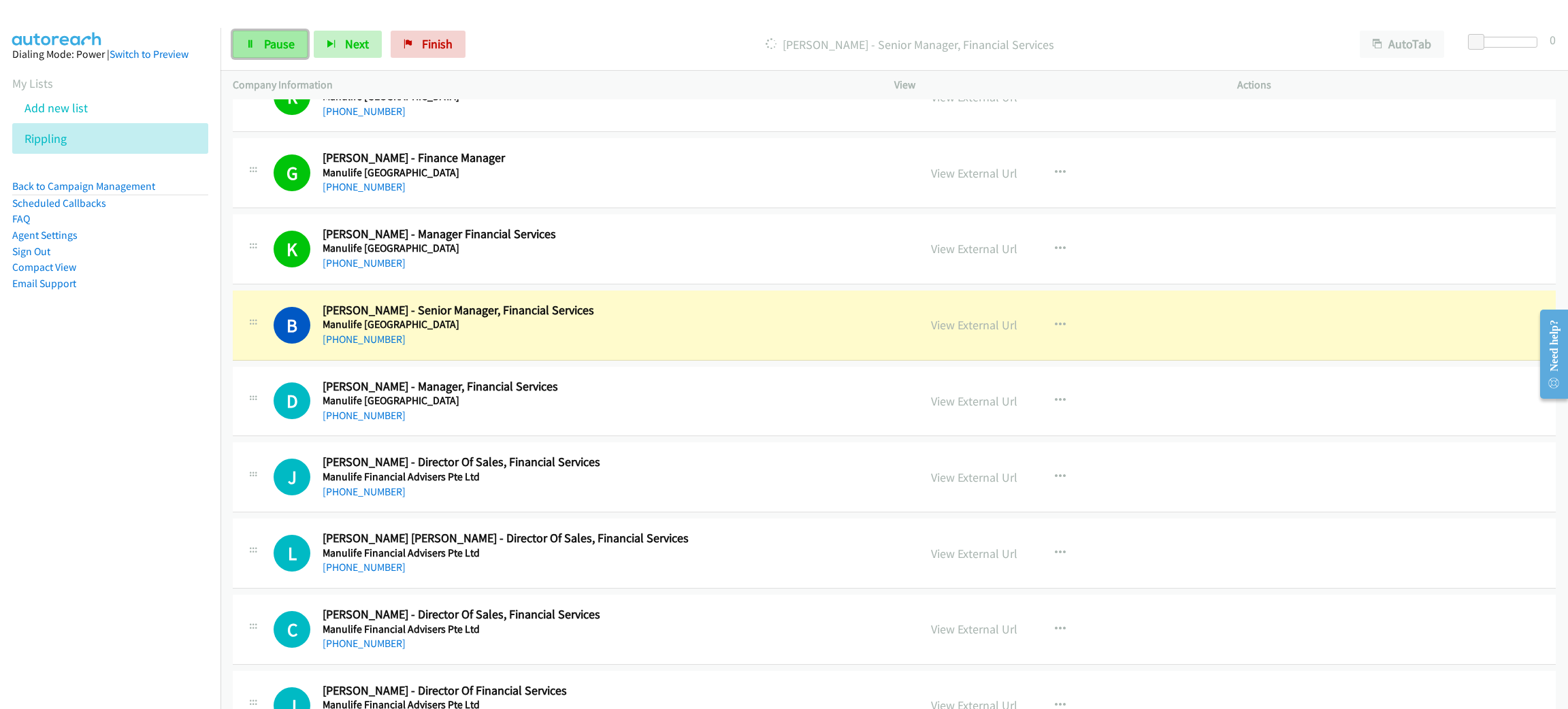
click at [271, 48] on span "Pause" at bounding box center [279, 43] width 30 height 16
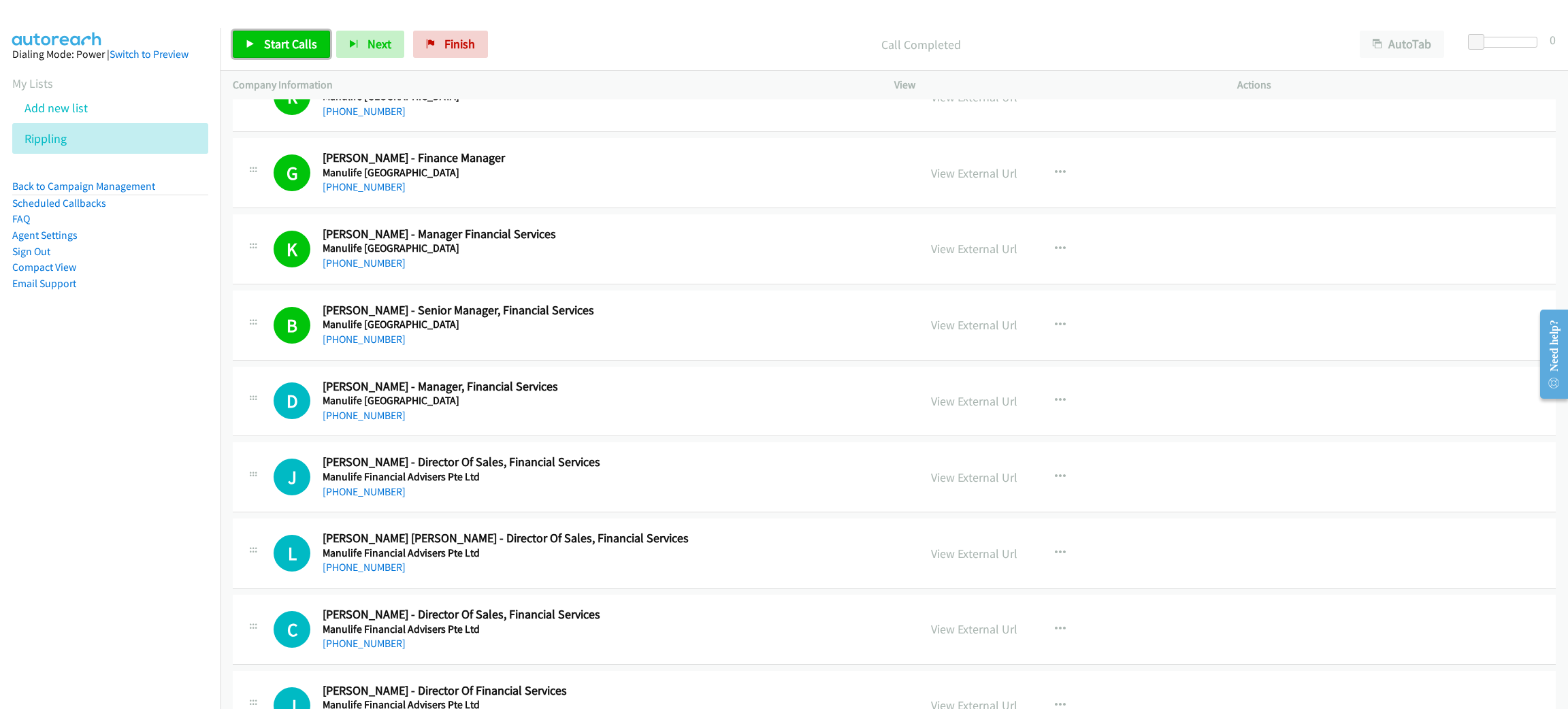
click at [309, 46] on span "Start Calls" at bounding box center [290, 43] width 53 height 16
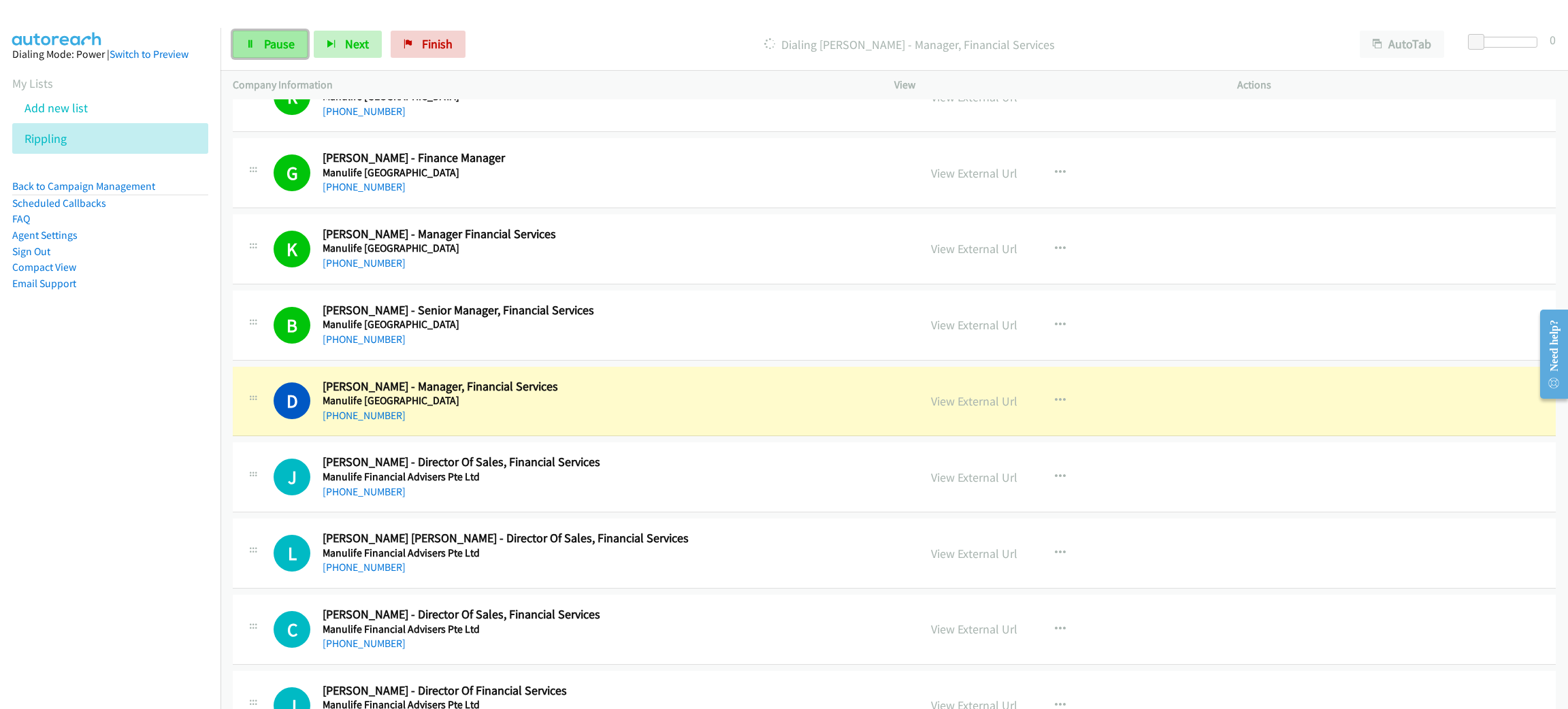
click at [280, 48] on span "Pause" at bounding box center [279, 43] width 30 height 16
click at [981, 400] on link "View External Url" at bounding box center [974, 401] width 86 height 16
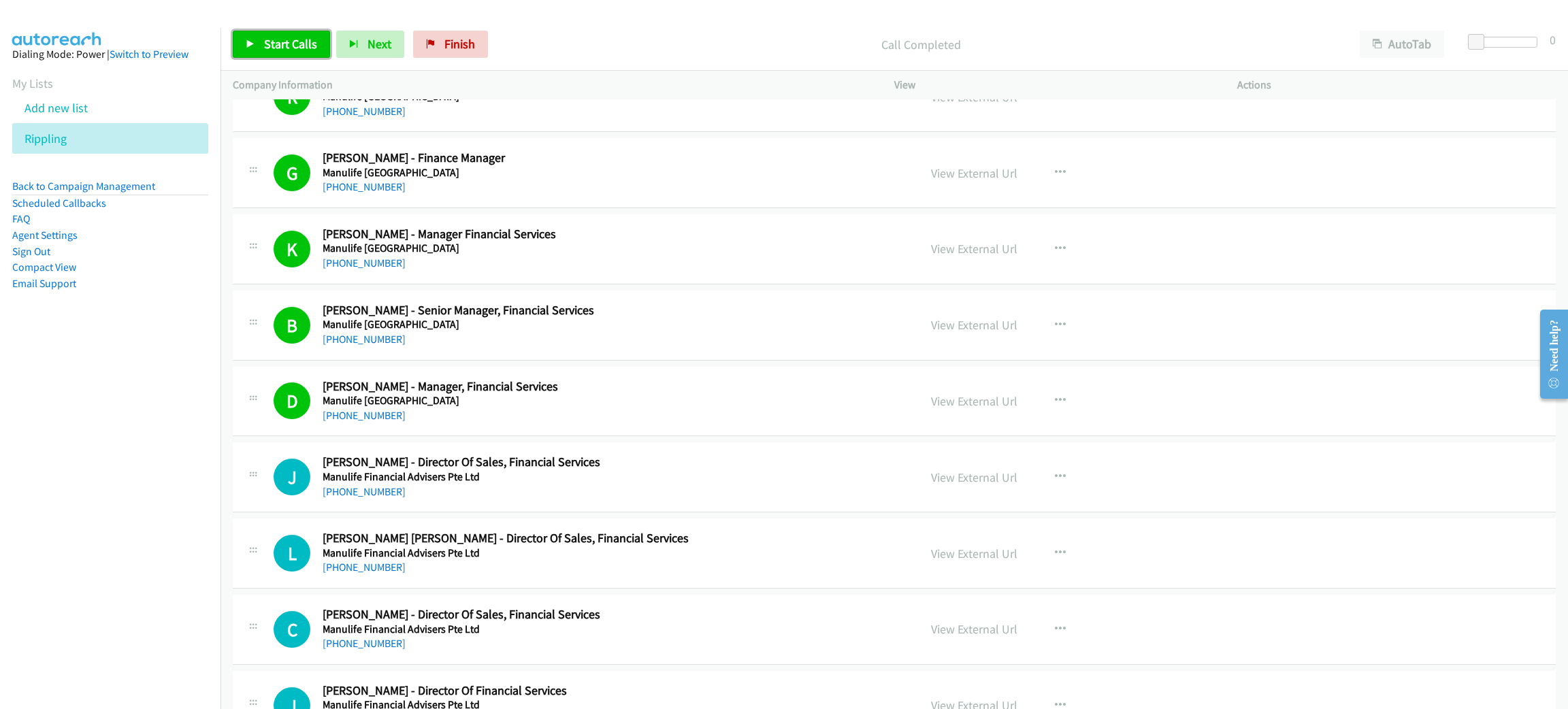
click at [264, 38] on span "Start Calls" at bounding box center [290, 43] width 53 height 16
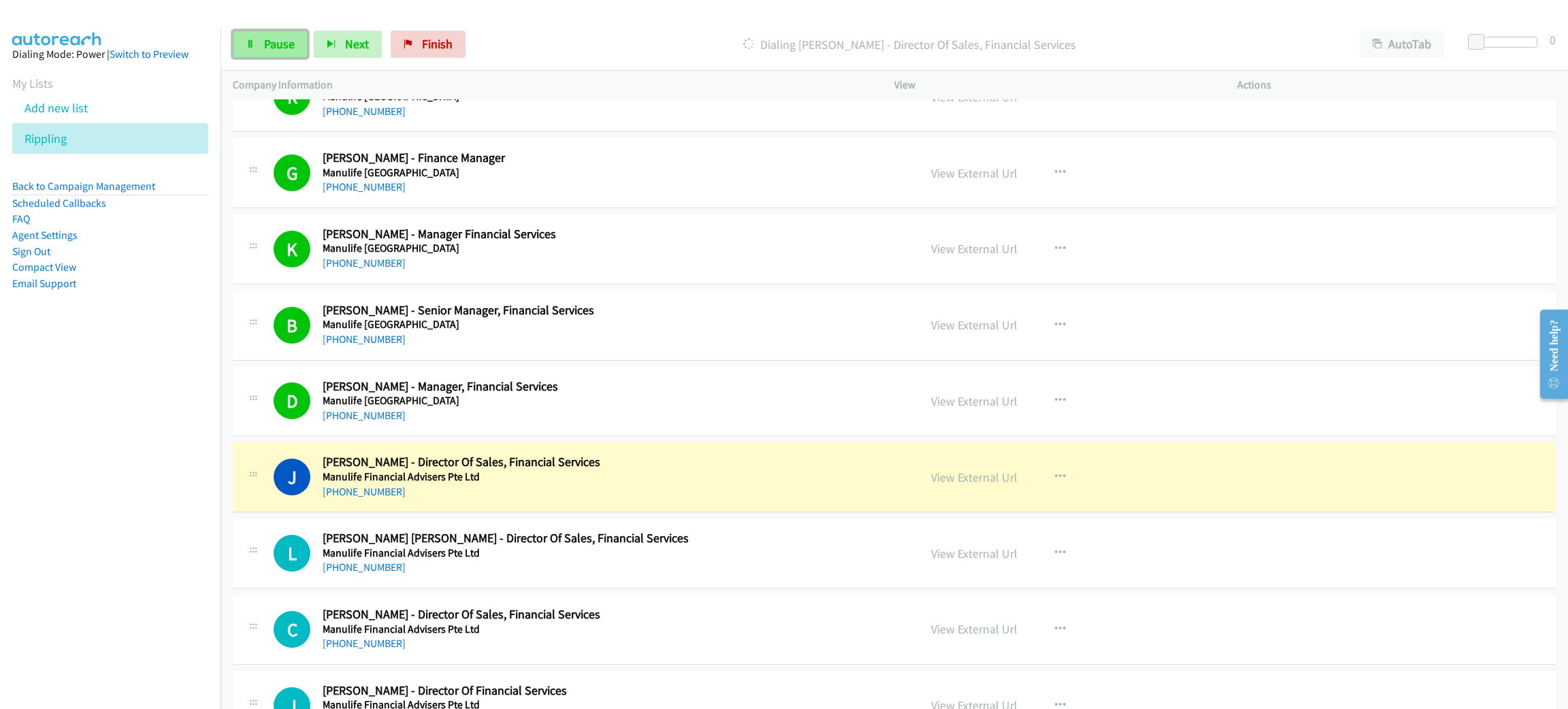
click at [264, 38] on span "Pause" at bounding box center [279, 43] width 30 height 16
click at [1003, 484] on link "View External Url" at bounding box center [974, 477] width 86 height 16
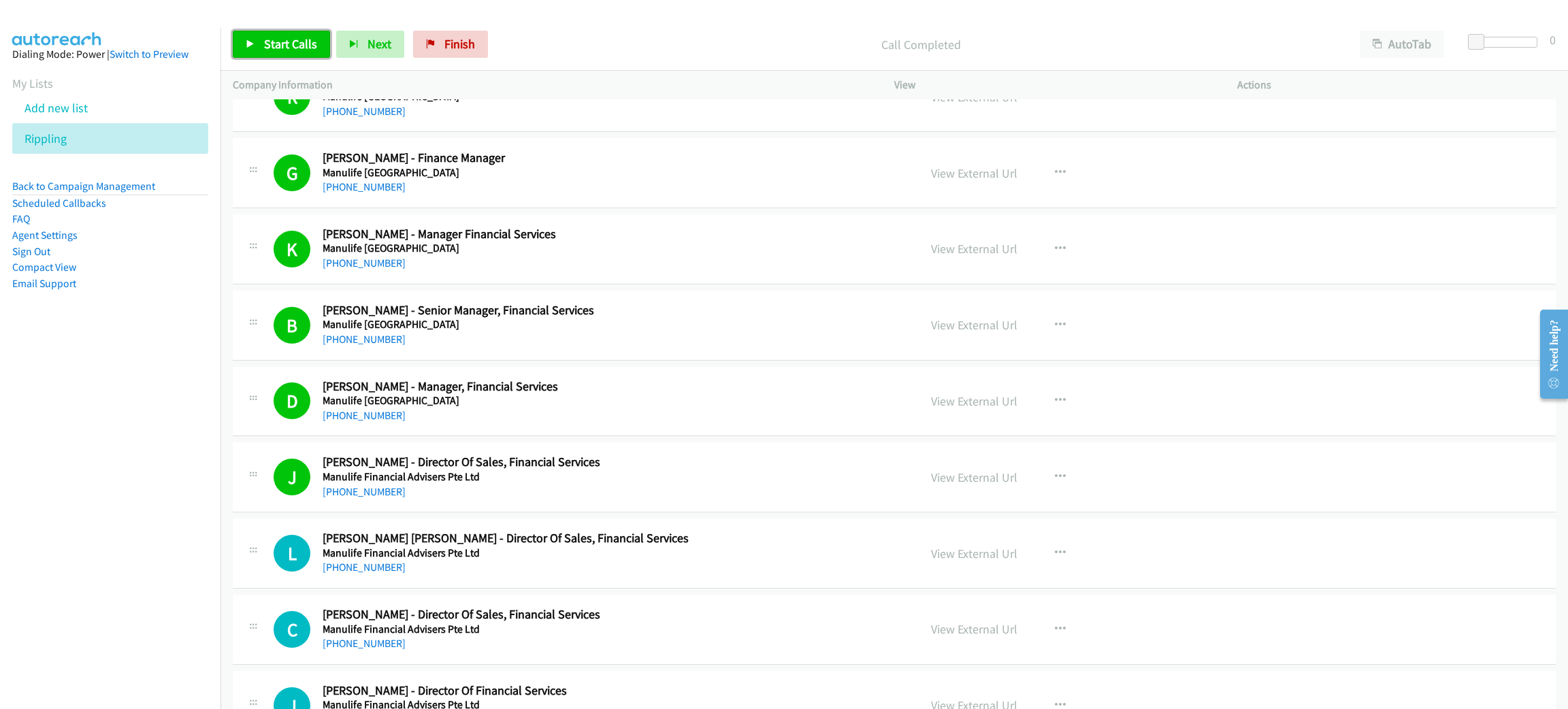
click at [297, 52] on link "Start Calls" at bounding box center [281, 43] width 97 height 27
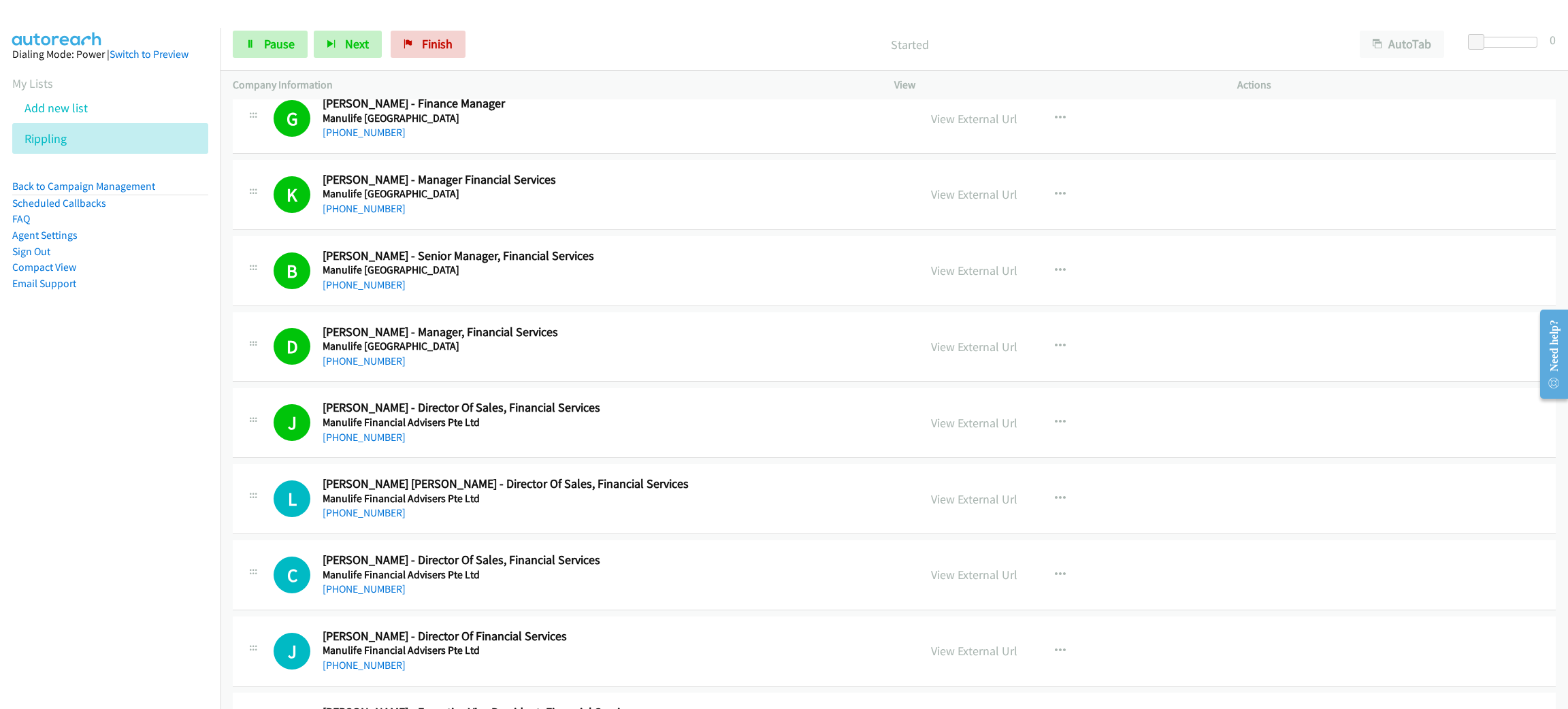
scroll to position [2756, 0]
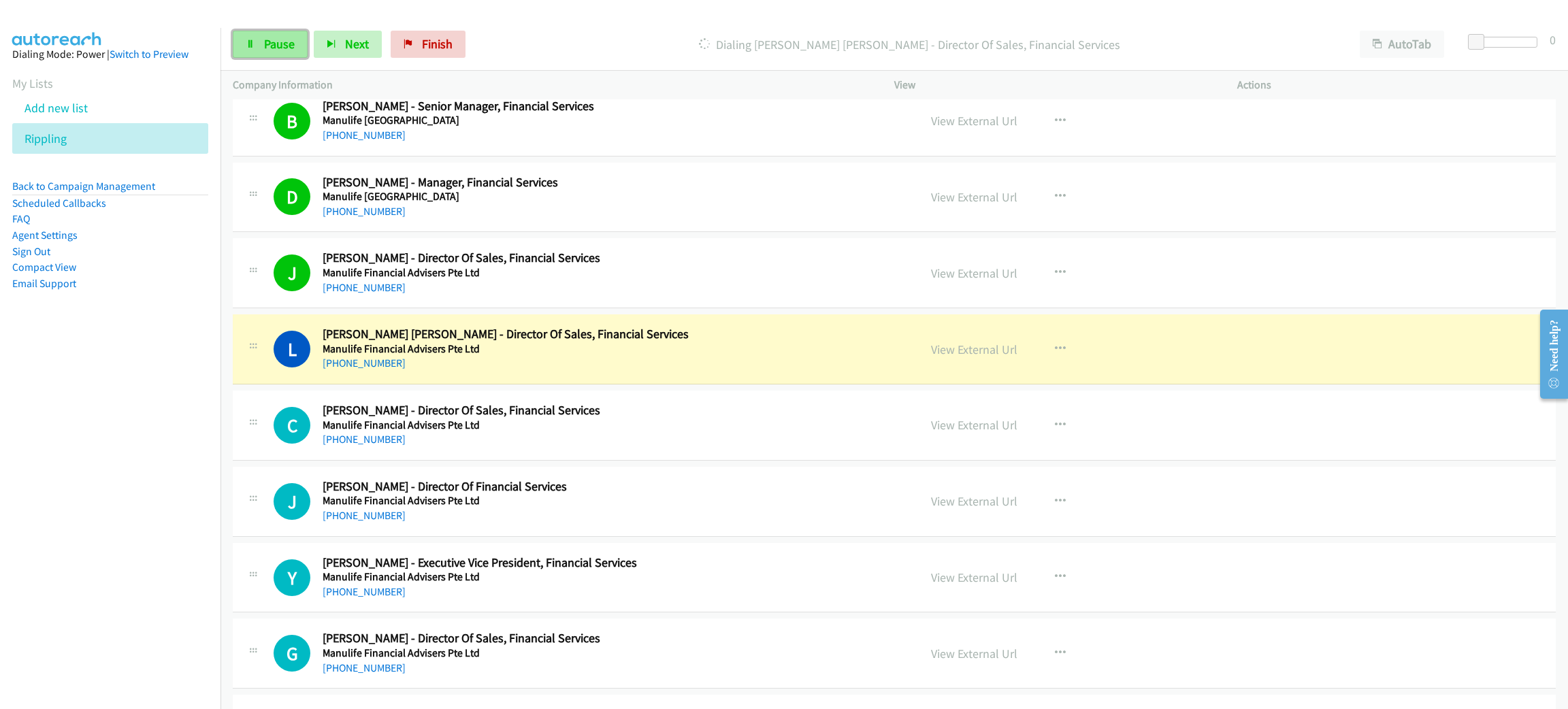
click at [264, 44] on span "Pause" at bounding box center [279, 43] width 30 height 16
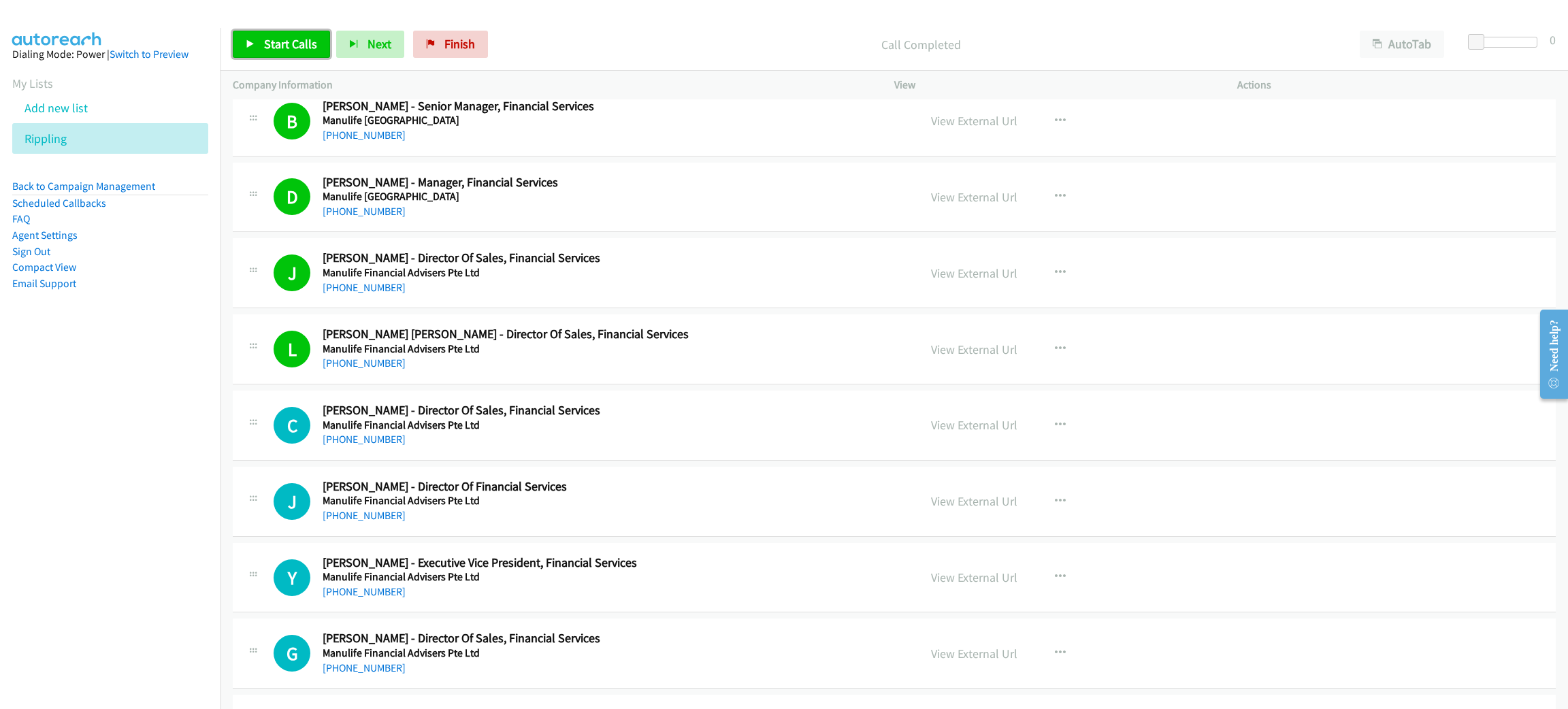
click at [270, 47] on span "Start Calls" at bounding box center [290, 43] width 53 height 16
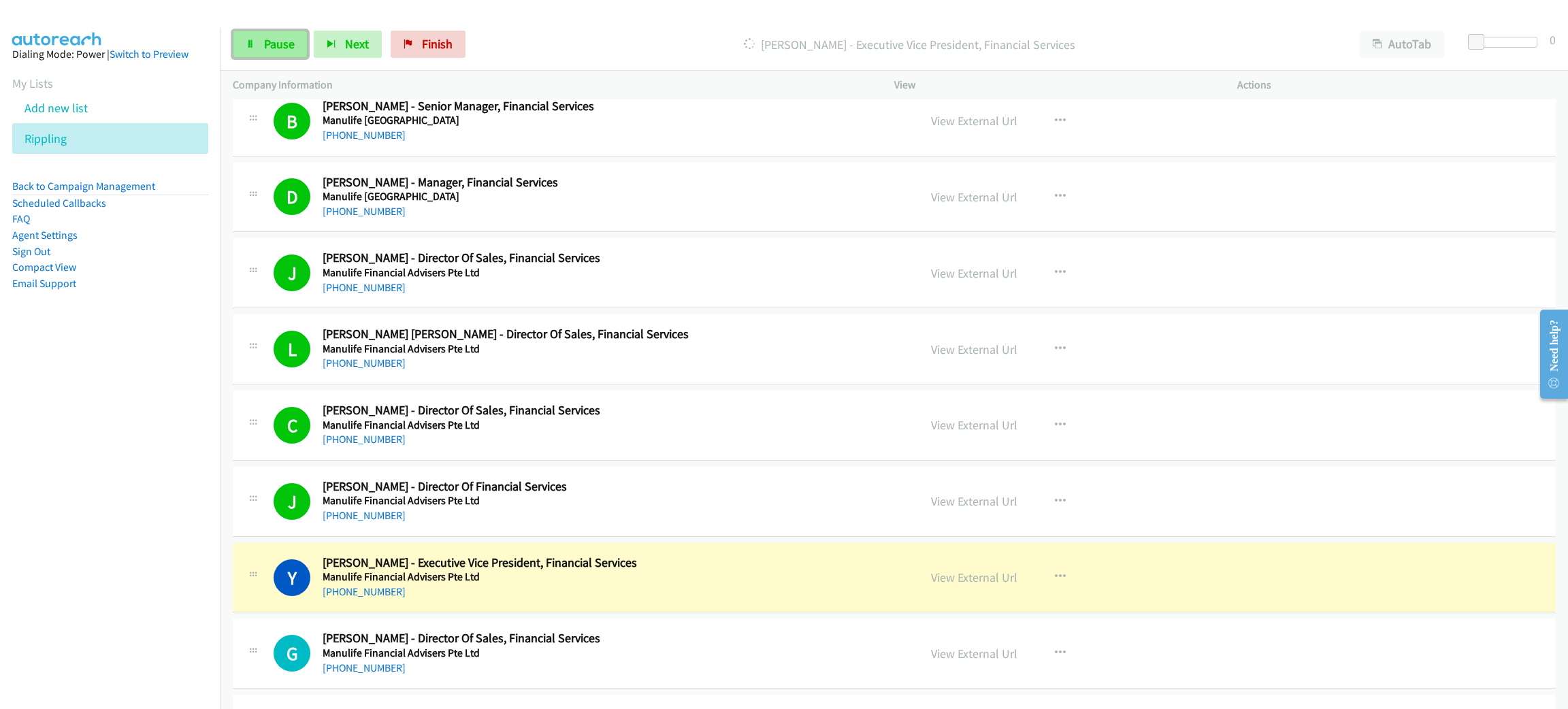
click at [289, 49] on span "Pause" at bounding box center [279, 43] width 30 height 16
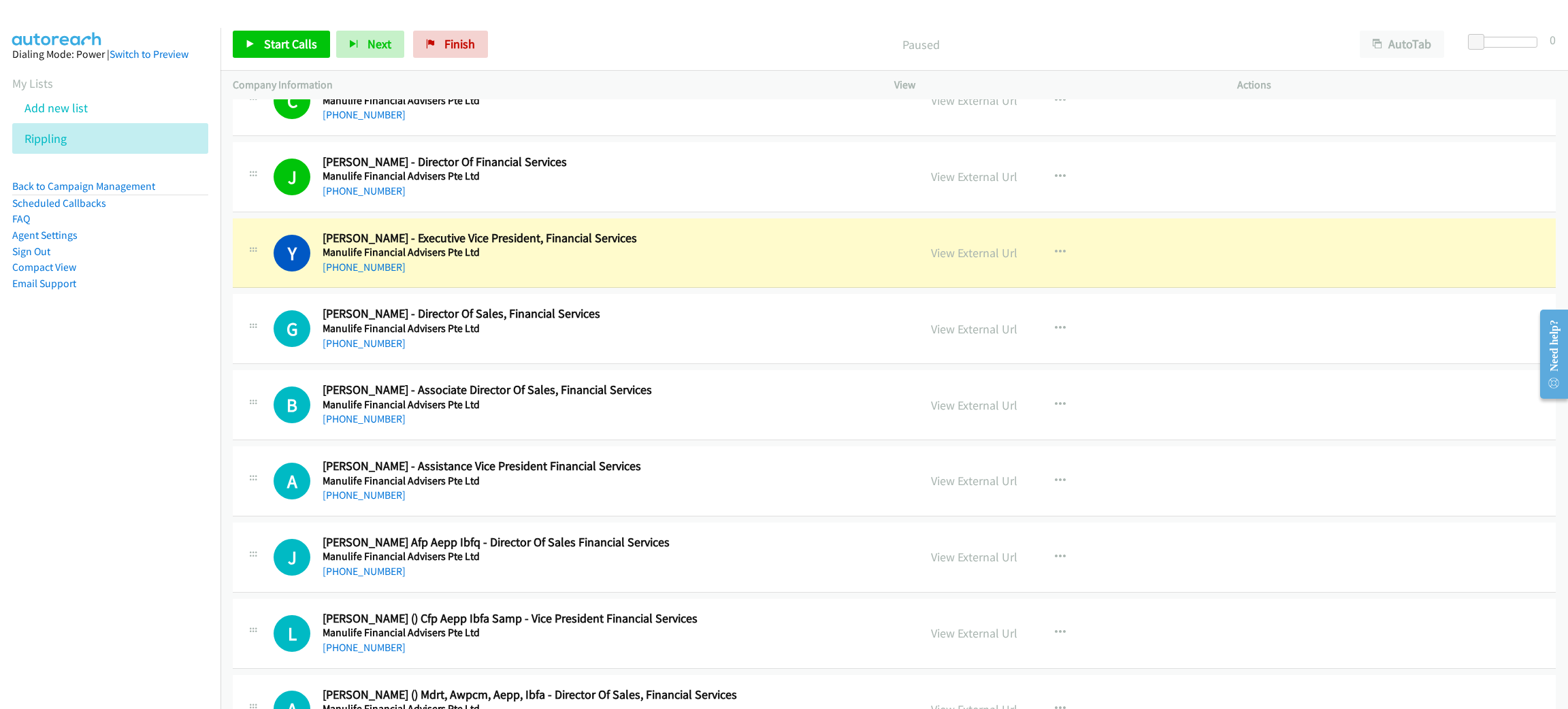
scroll to position [3165, 0]
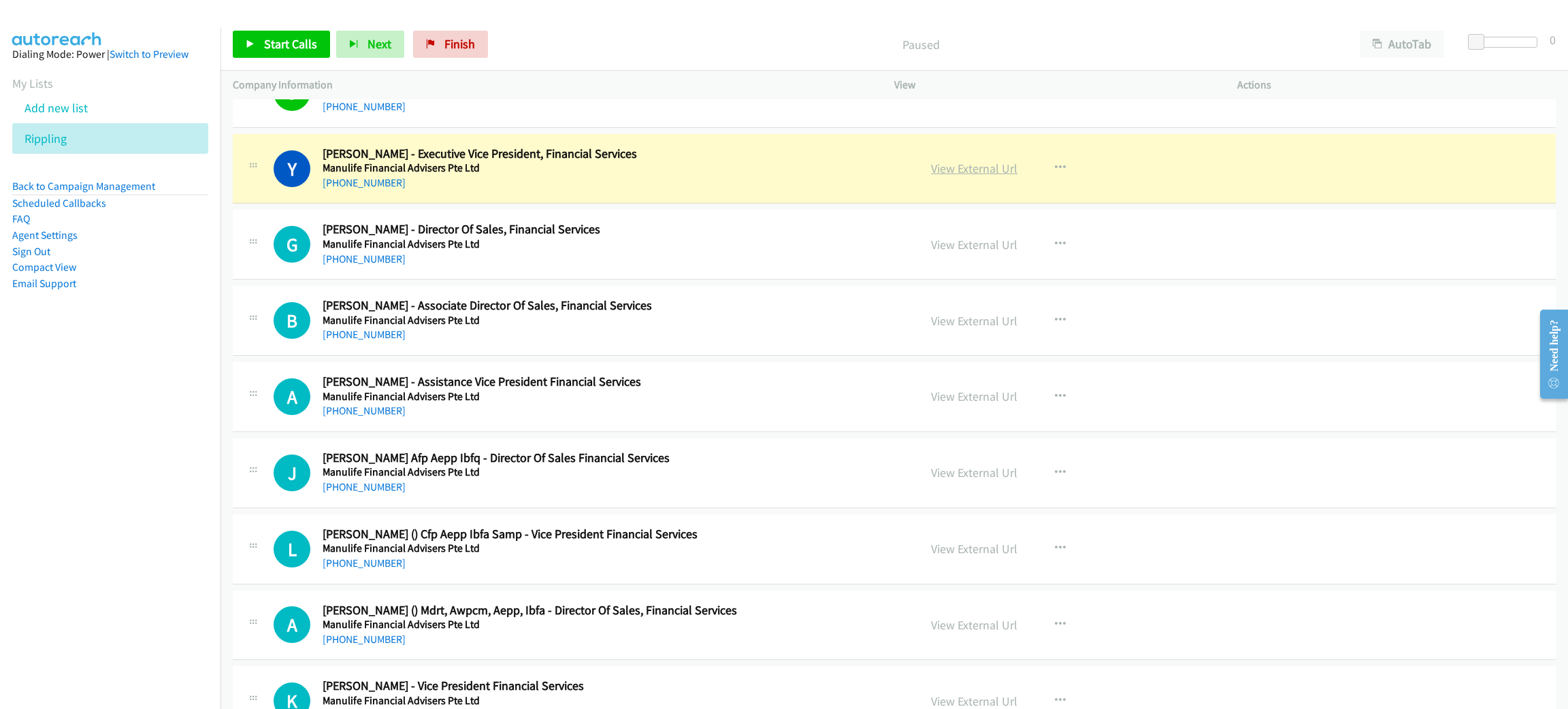
click at [979, 176] on link "View External Url" at bounding box center [974, 168] width 86 height 16
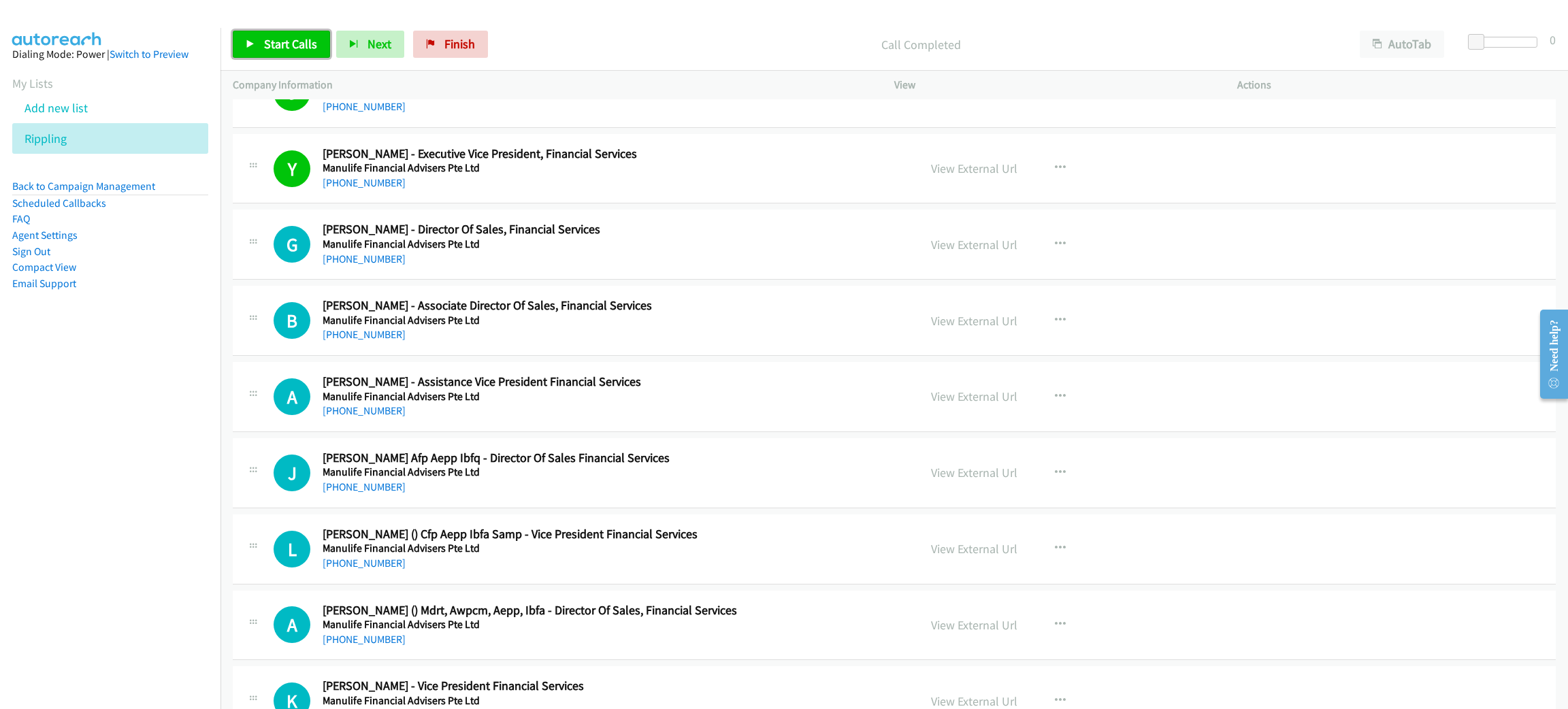
click at [296, 56] on link "Start Calls" at bounding box center [281, 43] width 97 height 27
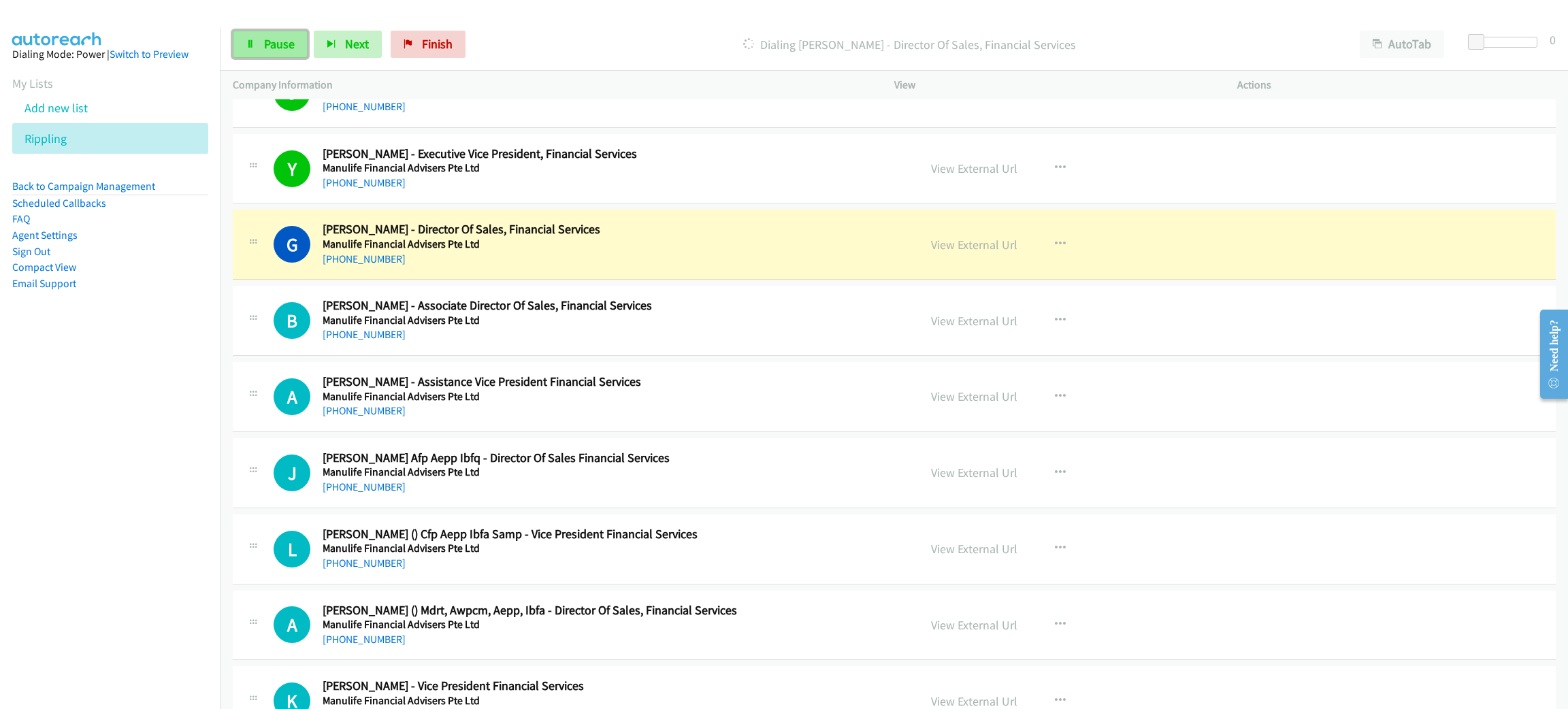
click at [264, 51] on span "Pause" at bounding box center [279, 43] width 30 height 16
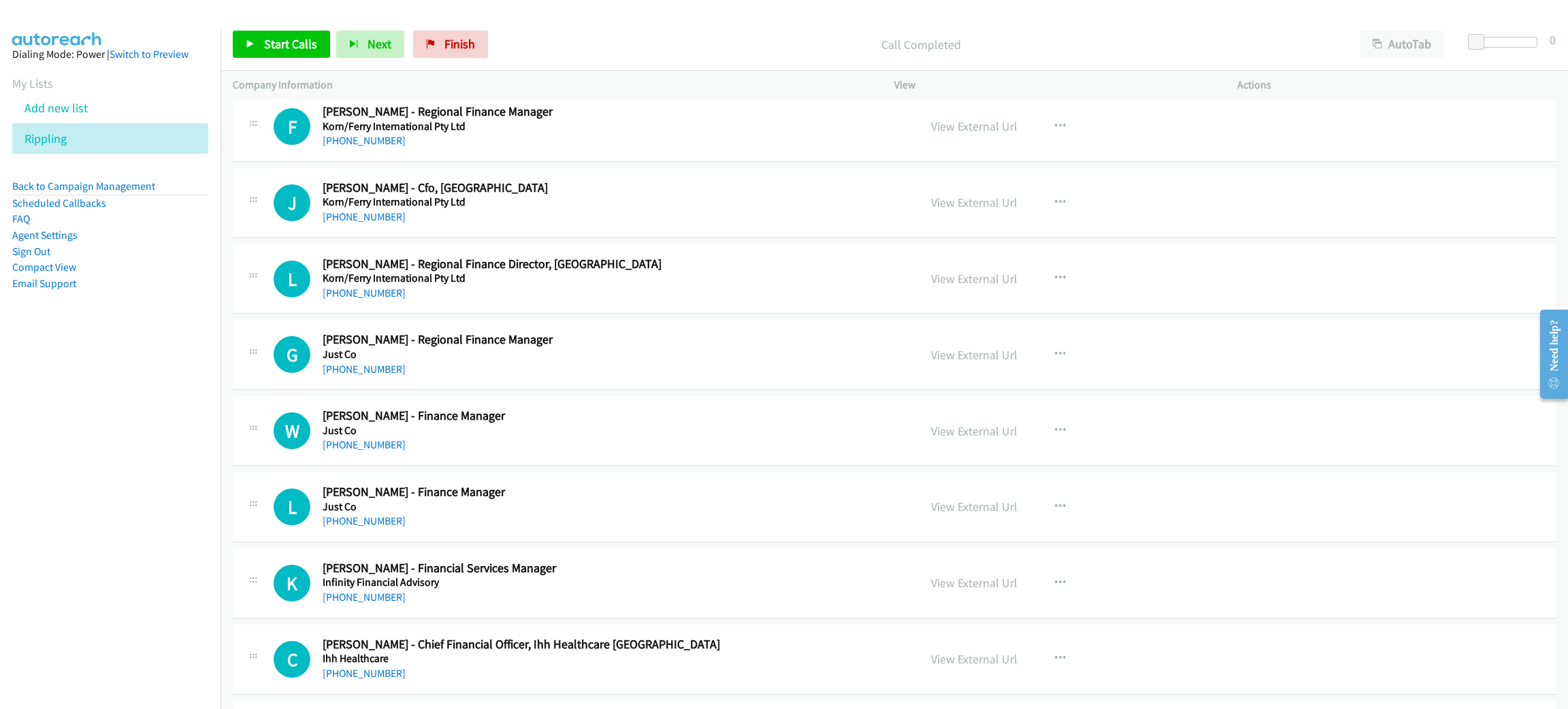
scroll to position [7860, 0]
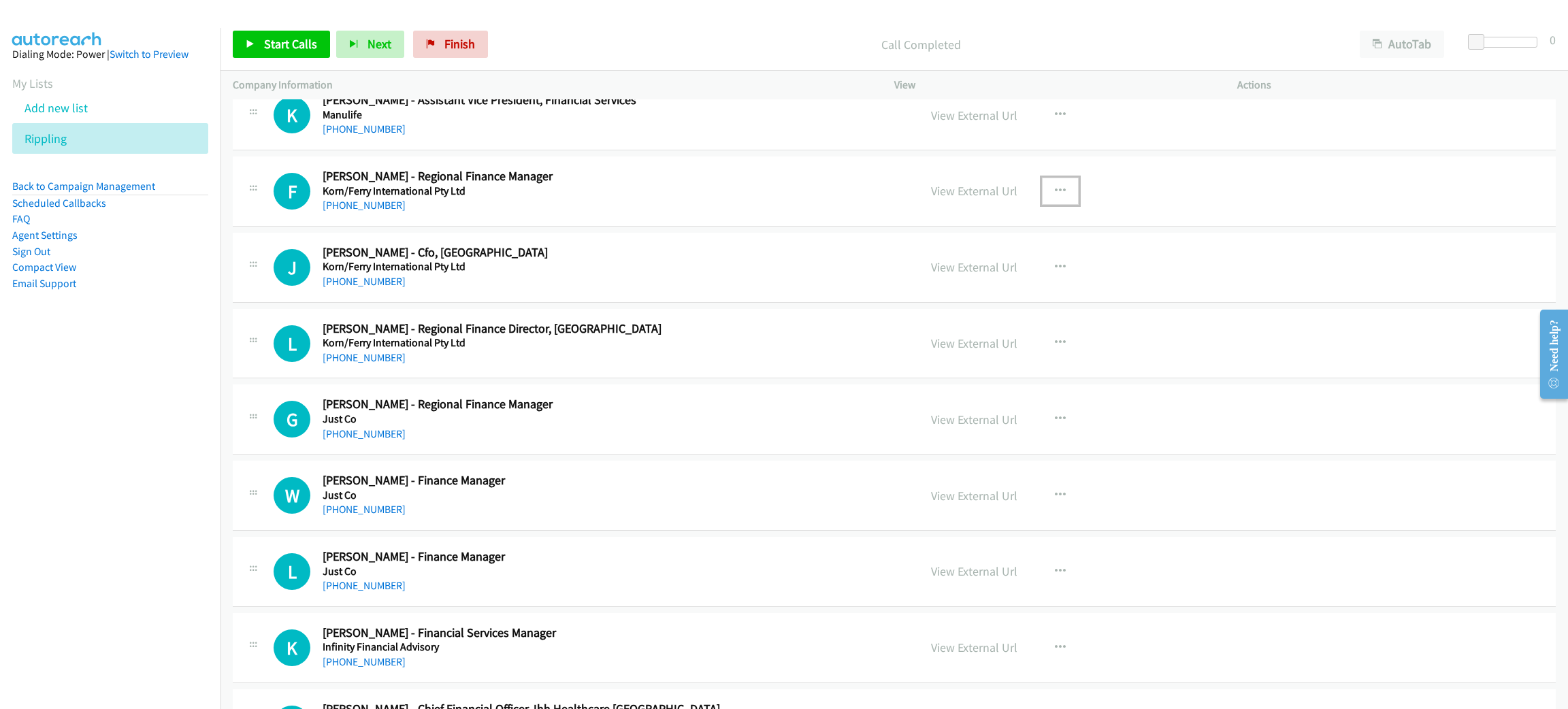
click at [1055, 197] on icon "button" at bounding box center [1061, 191] width 11 height 11
click at [982, 293] on link "Start Calls Here" at bounding box center [987, 280] width 181 height 27
click at [273, 39] on span "Start Calls" at bounding box center [290, 43] width 53 height 16
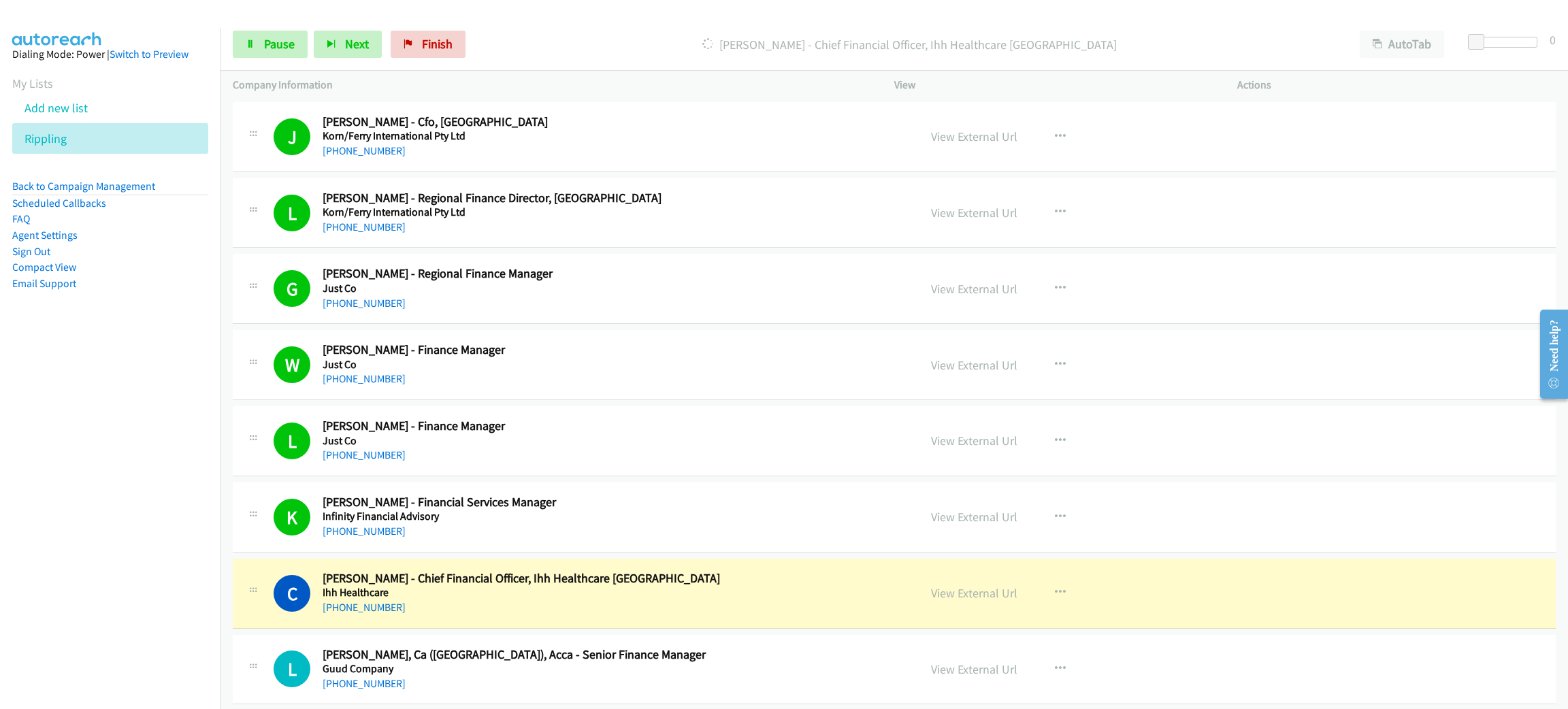
scroll to position [8064, 0]
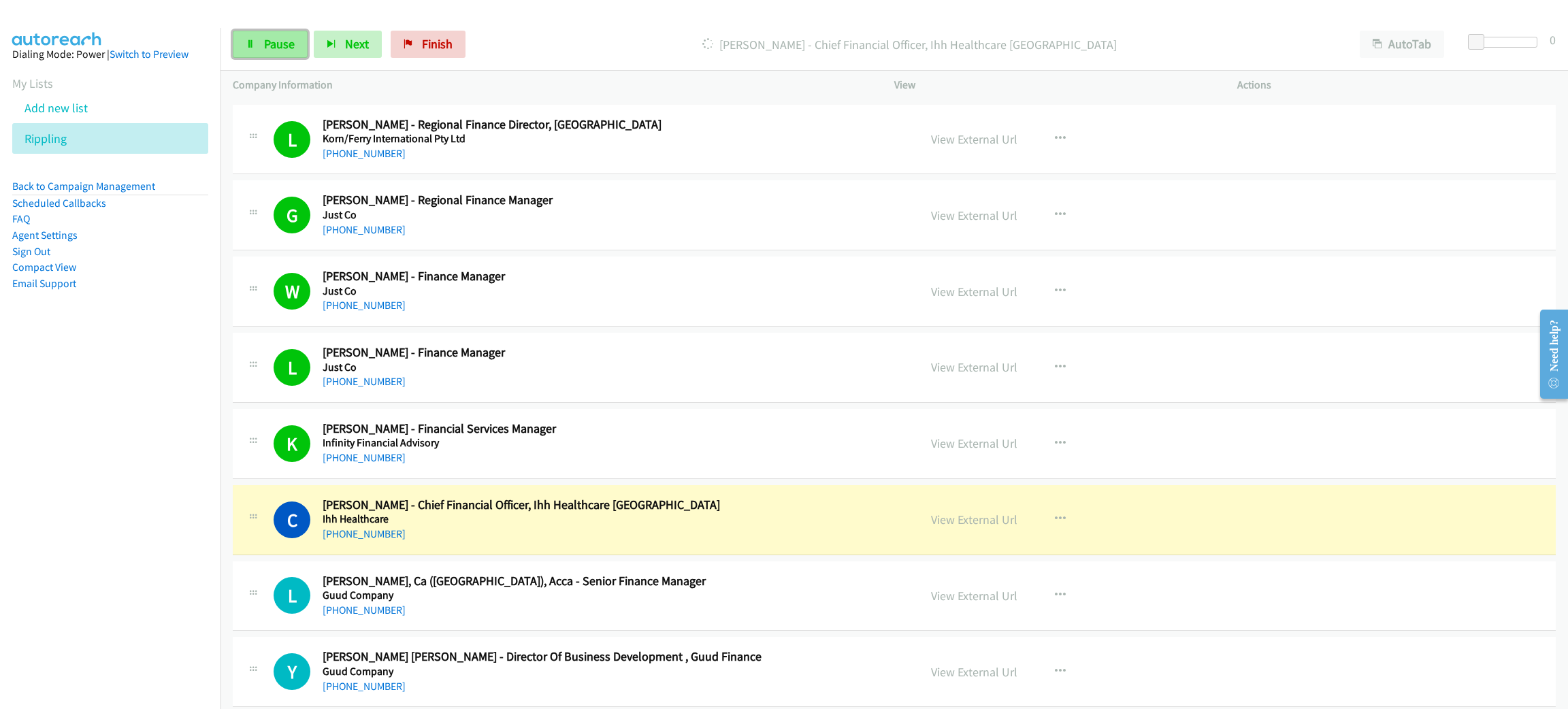
click at [275, 49] on span "Pause" at bounding box center [279, 43] width 30 height 16
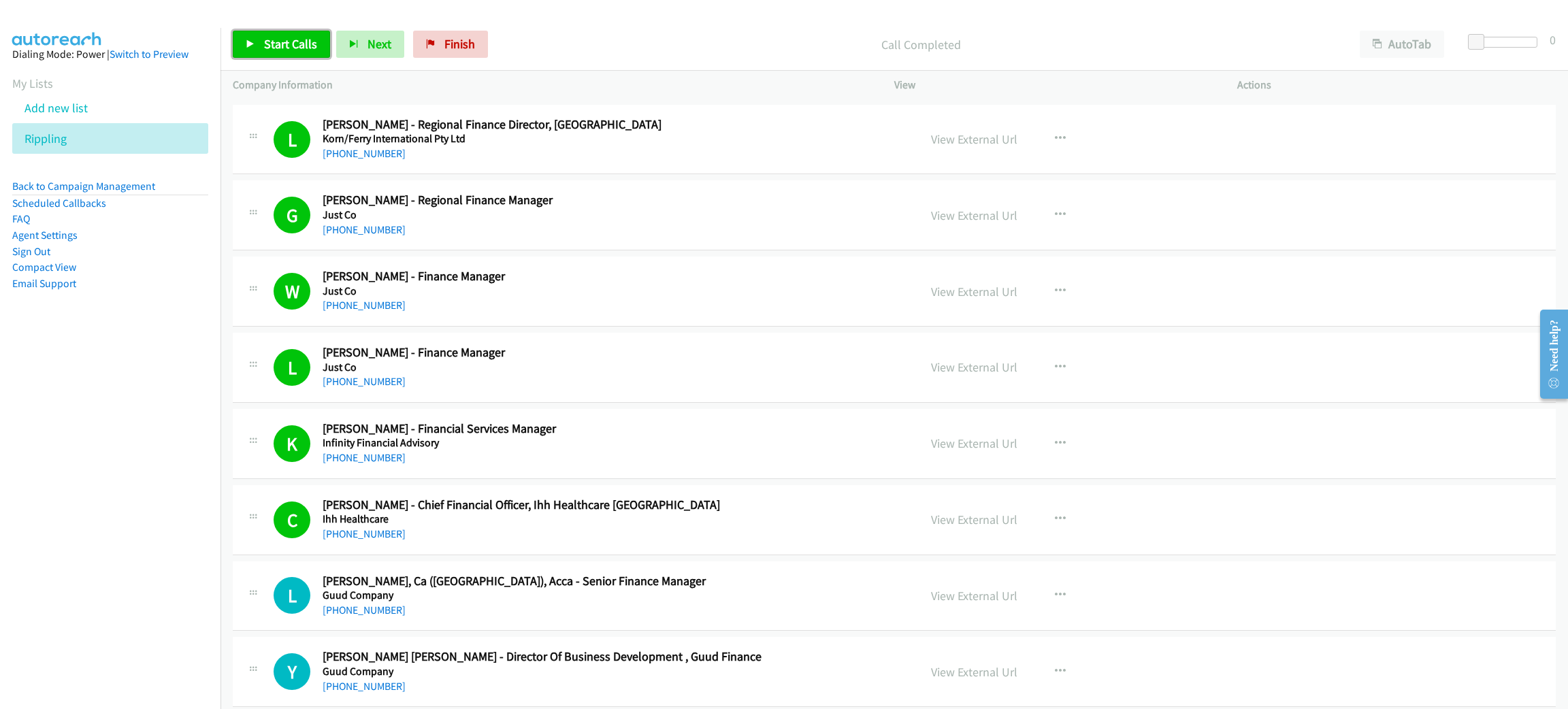
click at [270, 57] on link "Start Calls" at bounding box center [281, 43] width 97 height 27
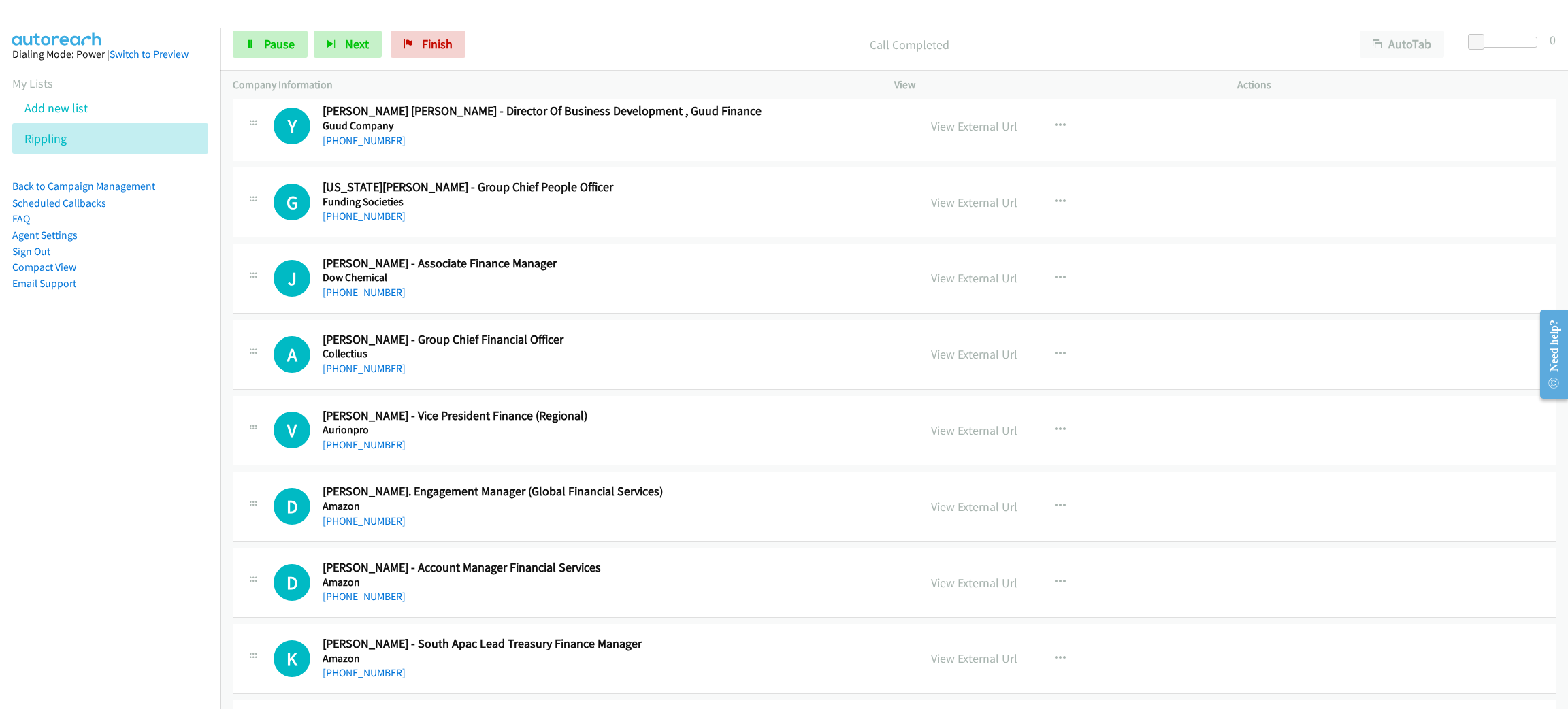
scroll to position [8584, 0]
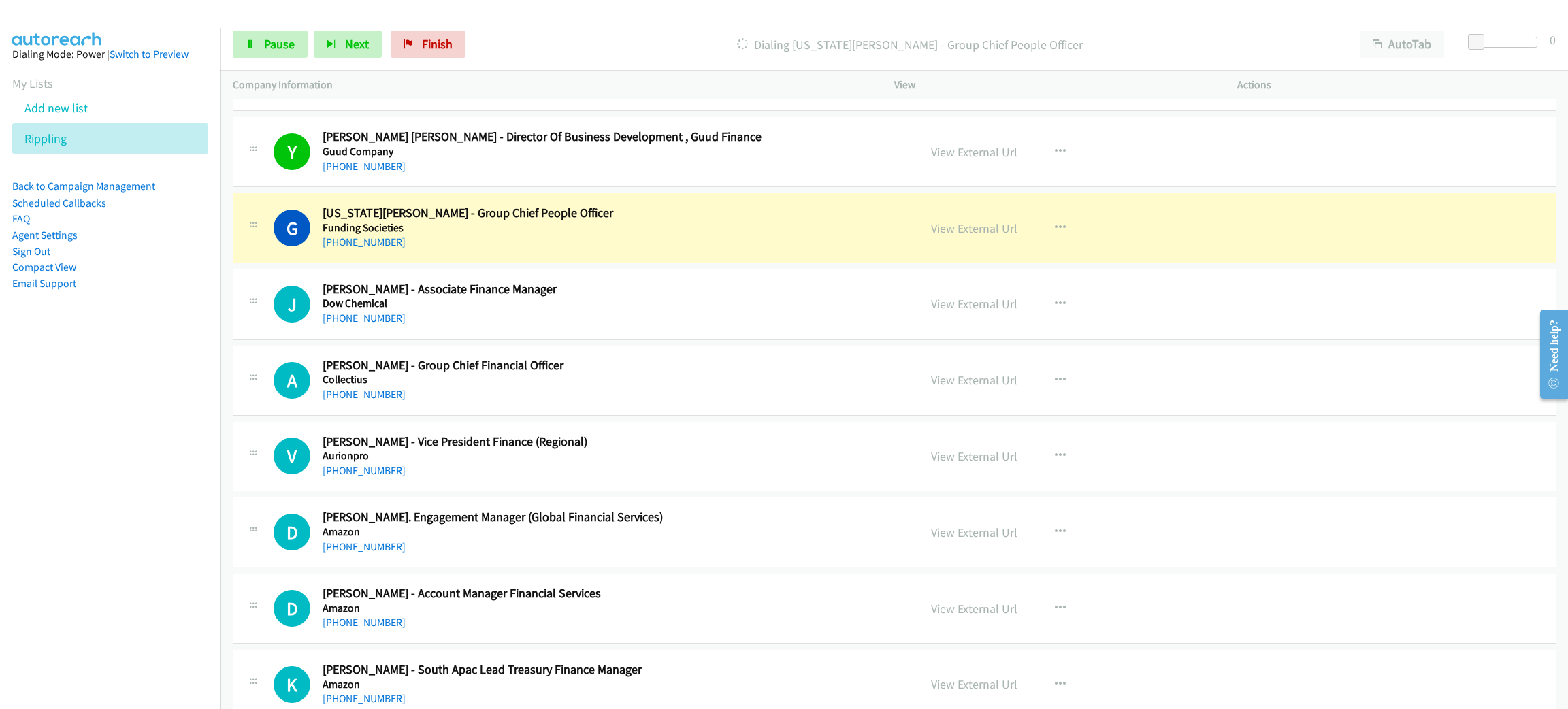
click at [650, 235] on h5 "Funding Societies" at bounding box center [610, 228] width 577 height 14
click at [271, 47] on span "Pause" at bounding box center [279, 43] width 30 height 16
click at [946, 236] on link "View External Url" at bounding box center [974, 228] width 86 height 16
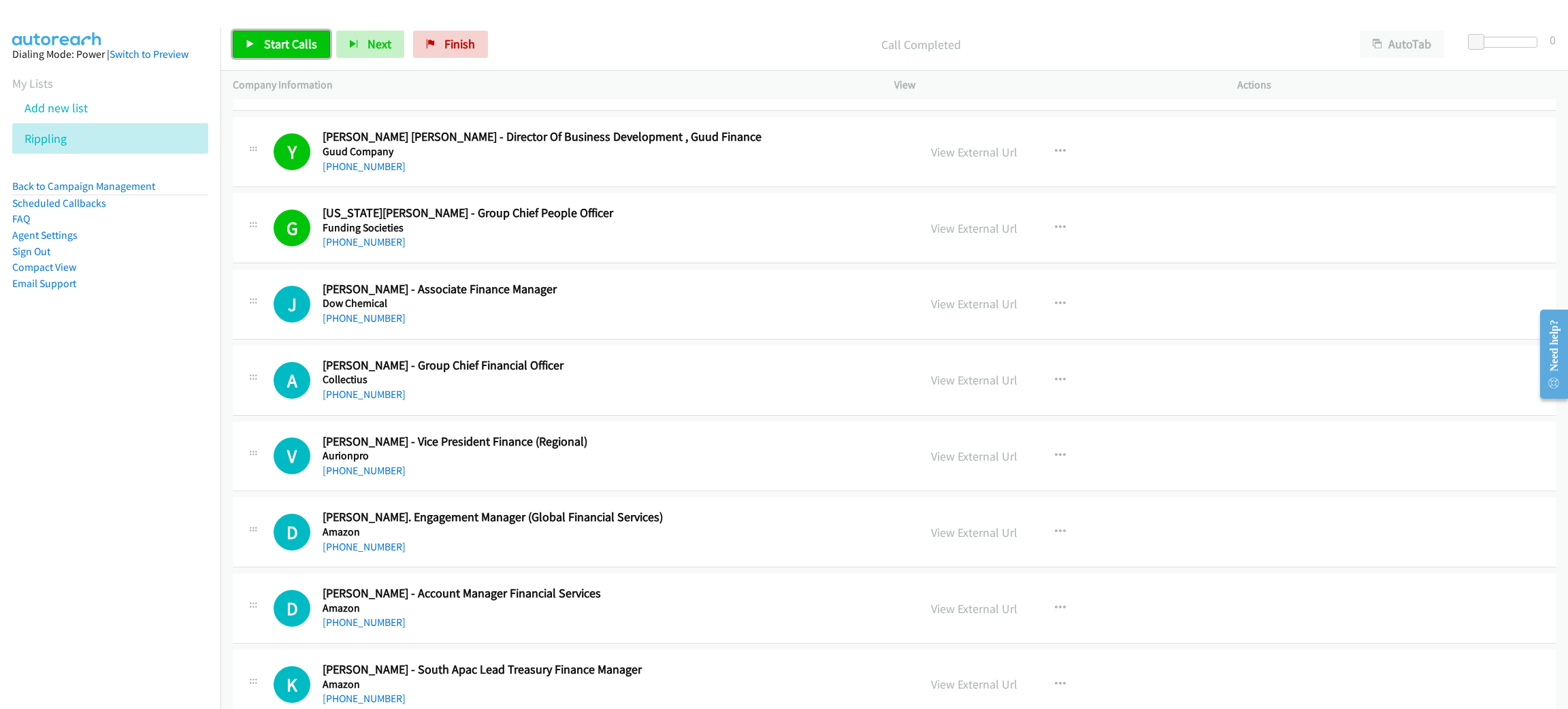
click at [287, 47] on span "Start Calls" at bounding box center [290, 43] width 53 height 16
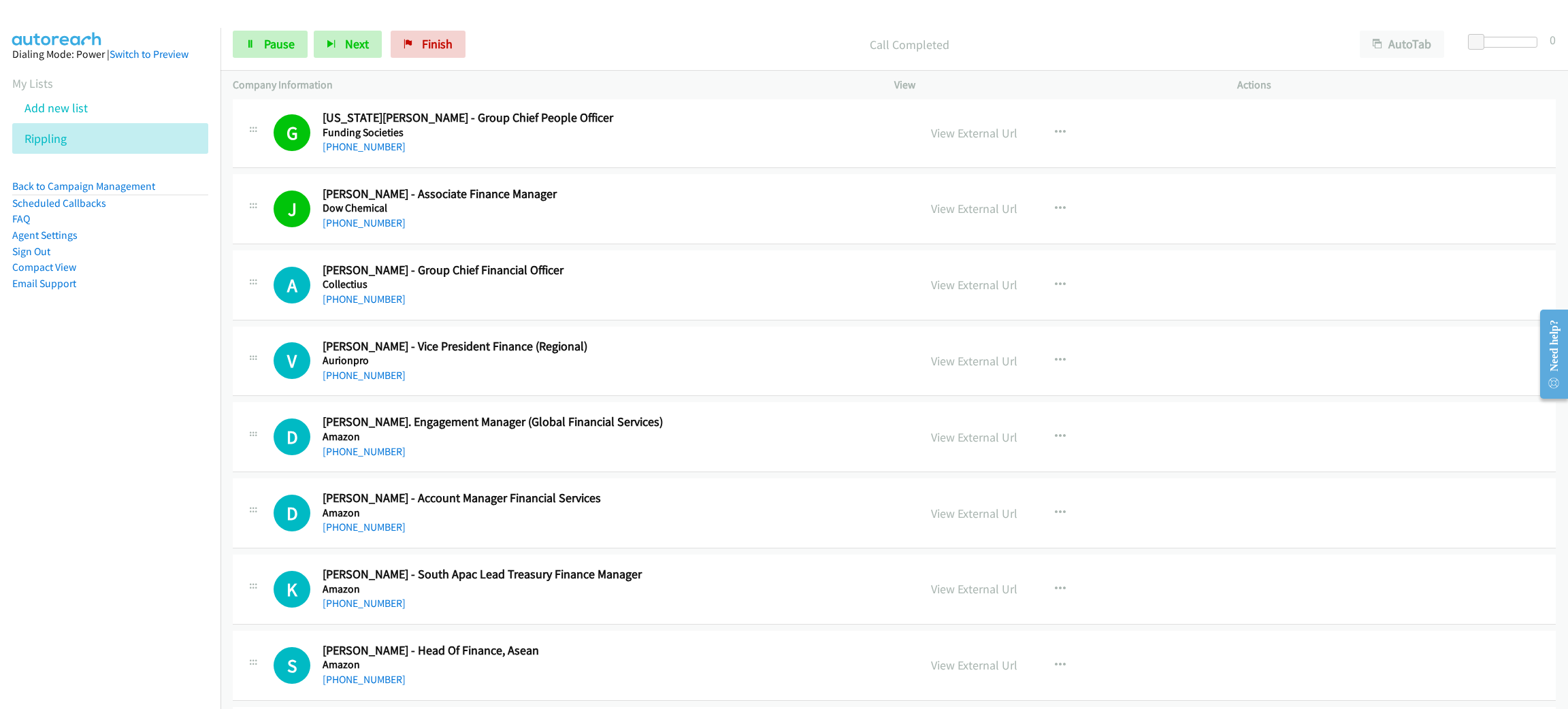
scroll to position [8686, 0]
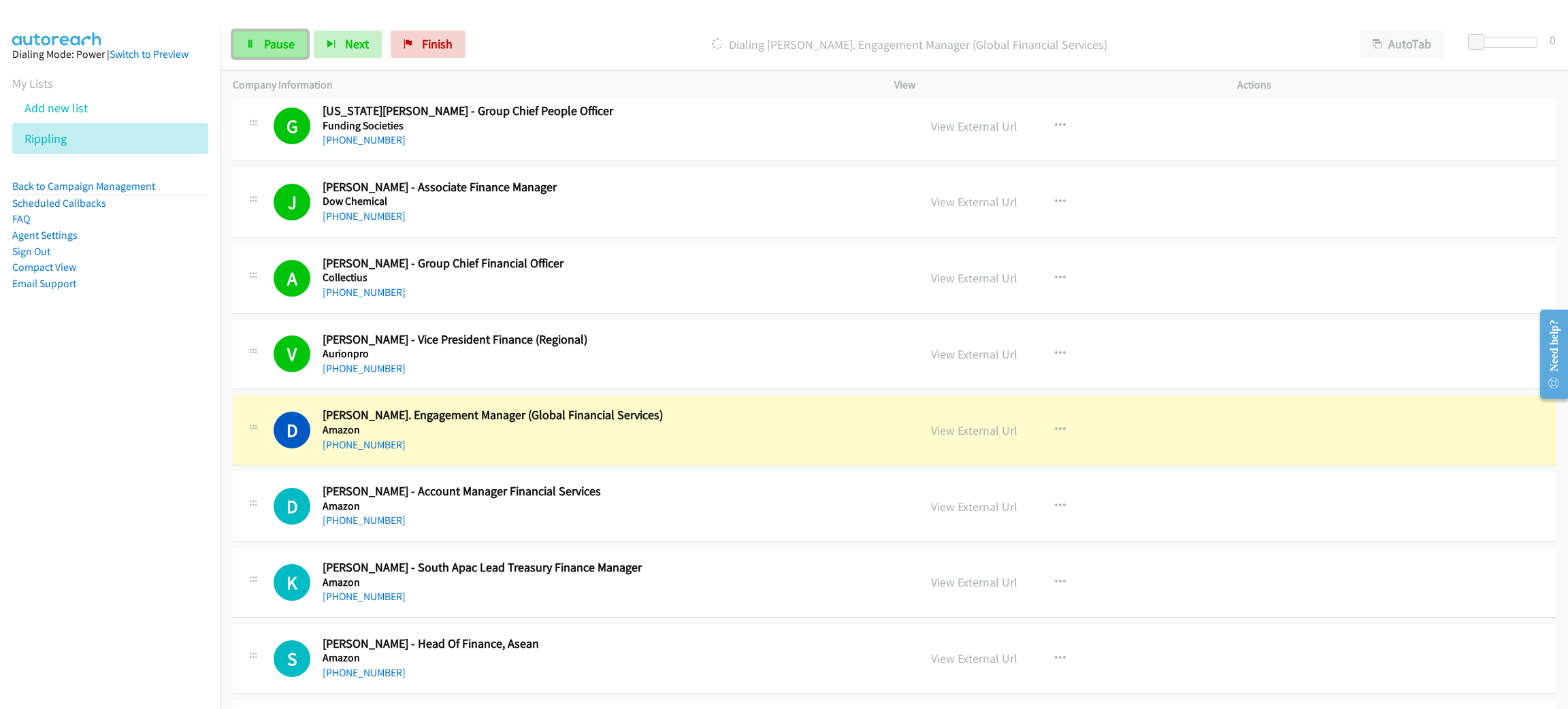
click at [284, 37] on span "Pause" at bounding box center [279, 43] width 30 height 16
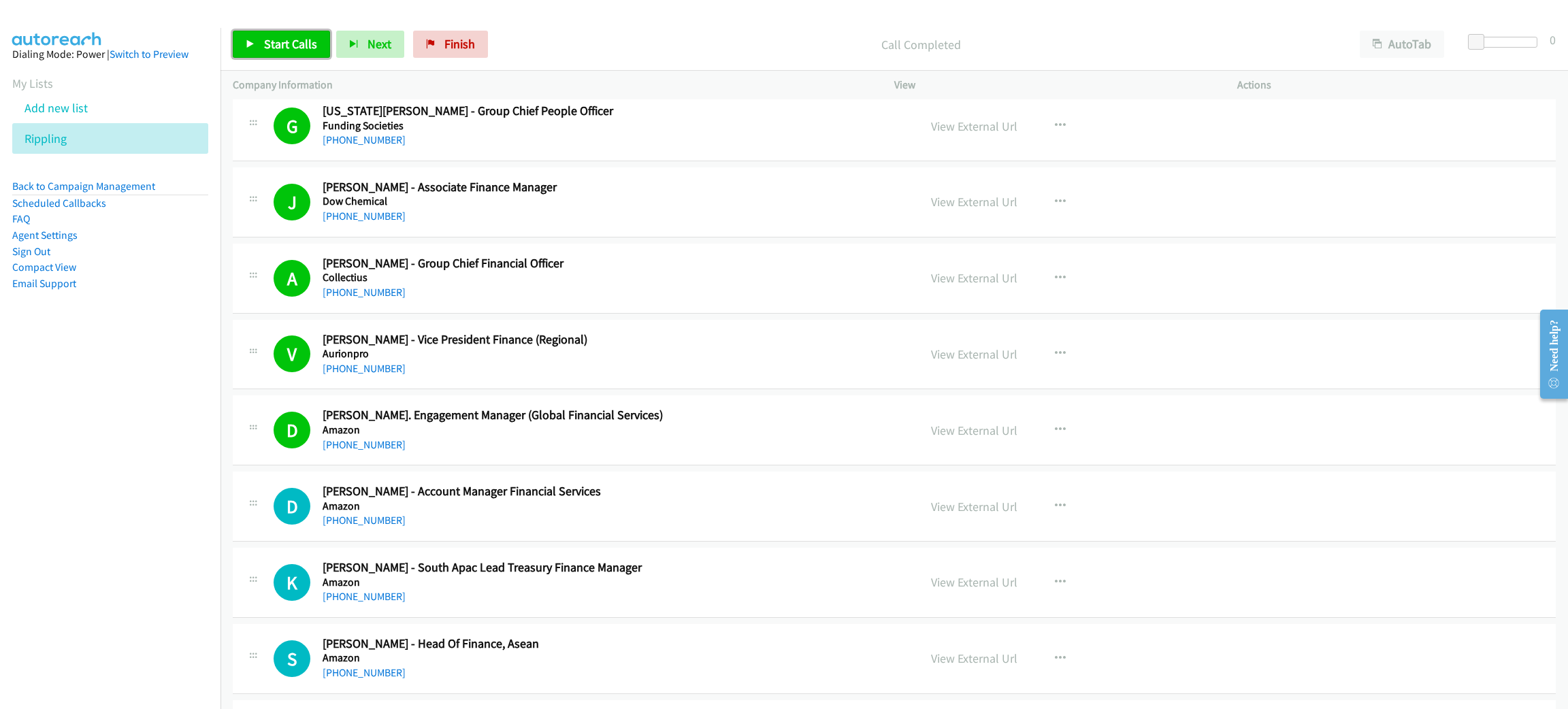
click at [307, 36] on span "Start Calls" at bounding box center [290, 43] width 53 height 16
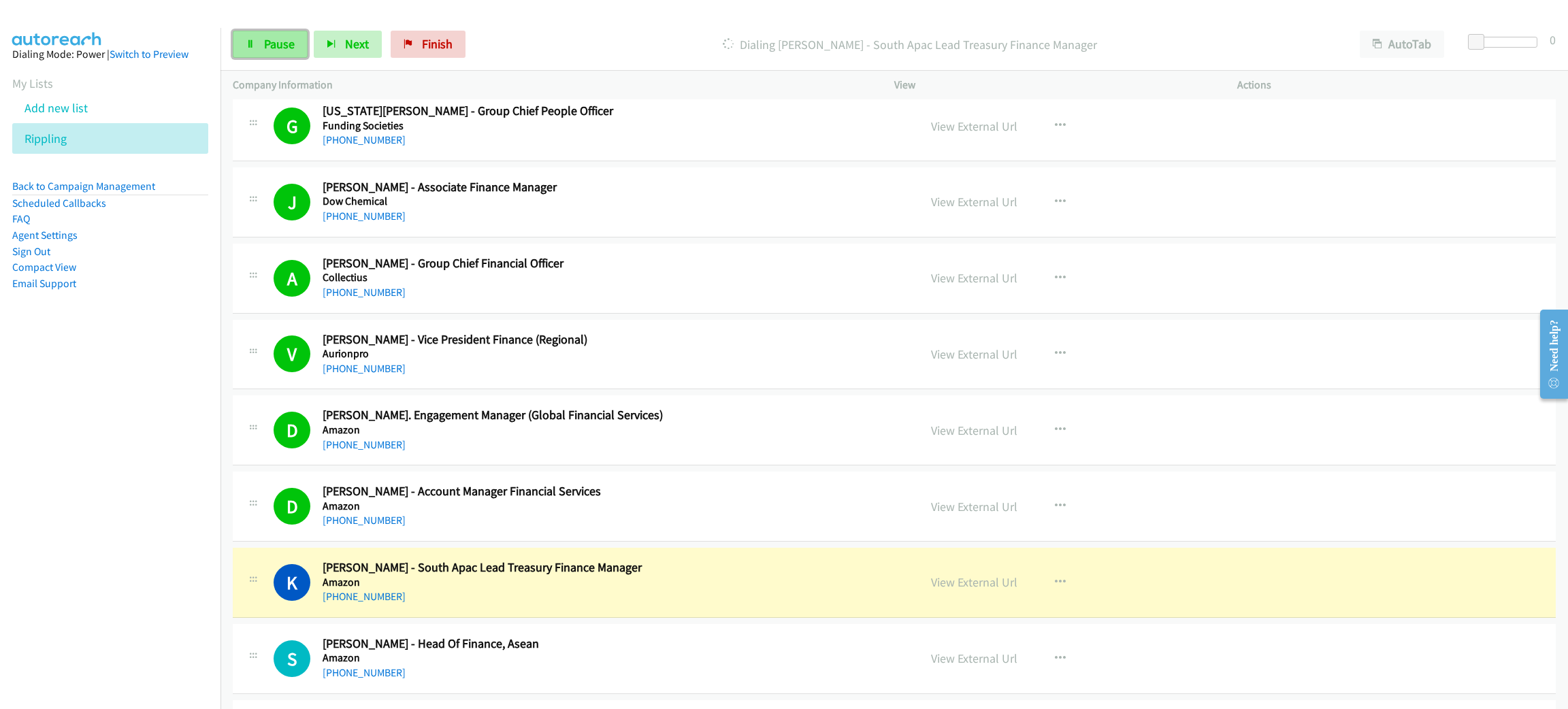
drag, startPoint x: 280, startPoint y: 41, endPoint x: 287, endPoint y: 49, distance: 10.6
click at [280, 41] on span "Pause" at bounding box center [279, 43] width 30 height 16
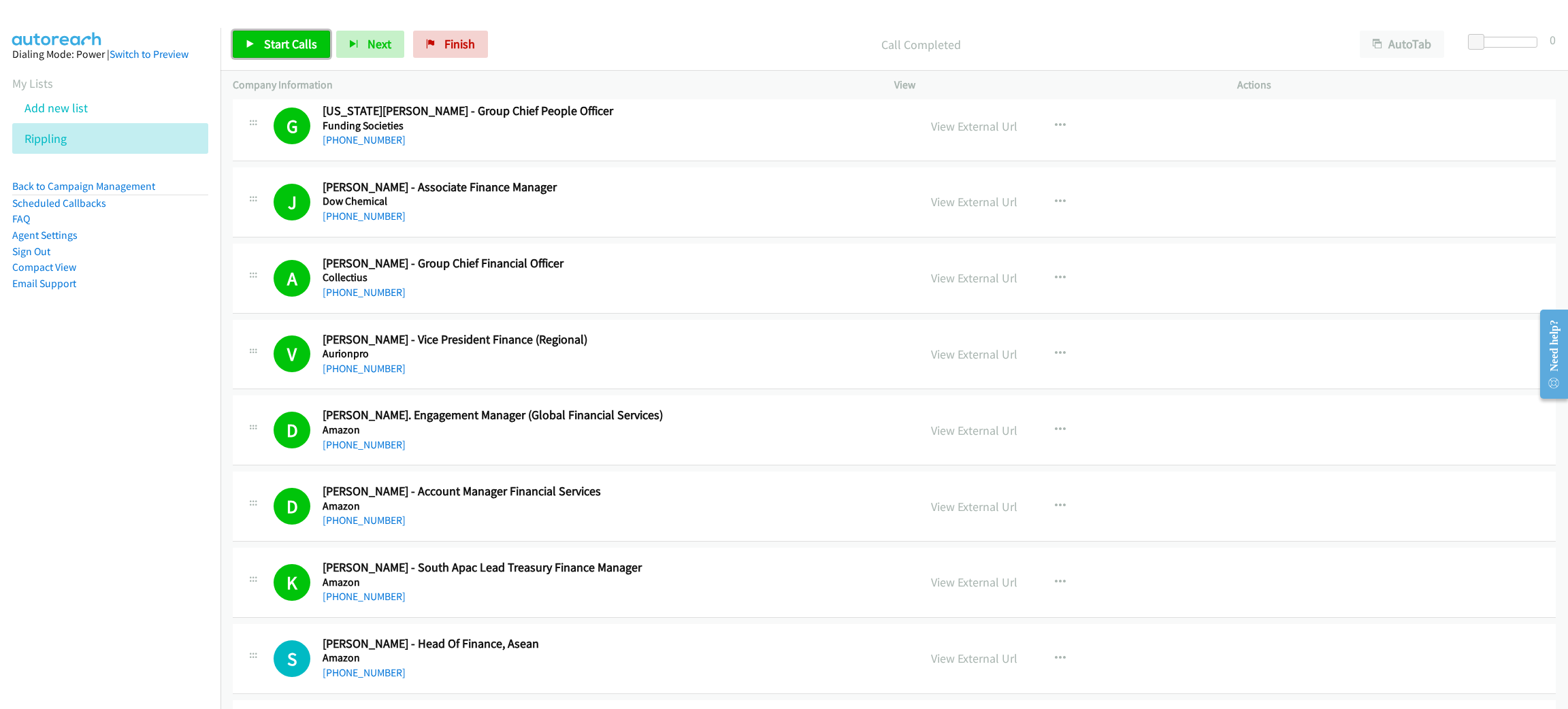
click at [306, 38] on span "Start Calls" at bounding box center [290, 43] width 53 height 16
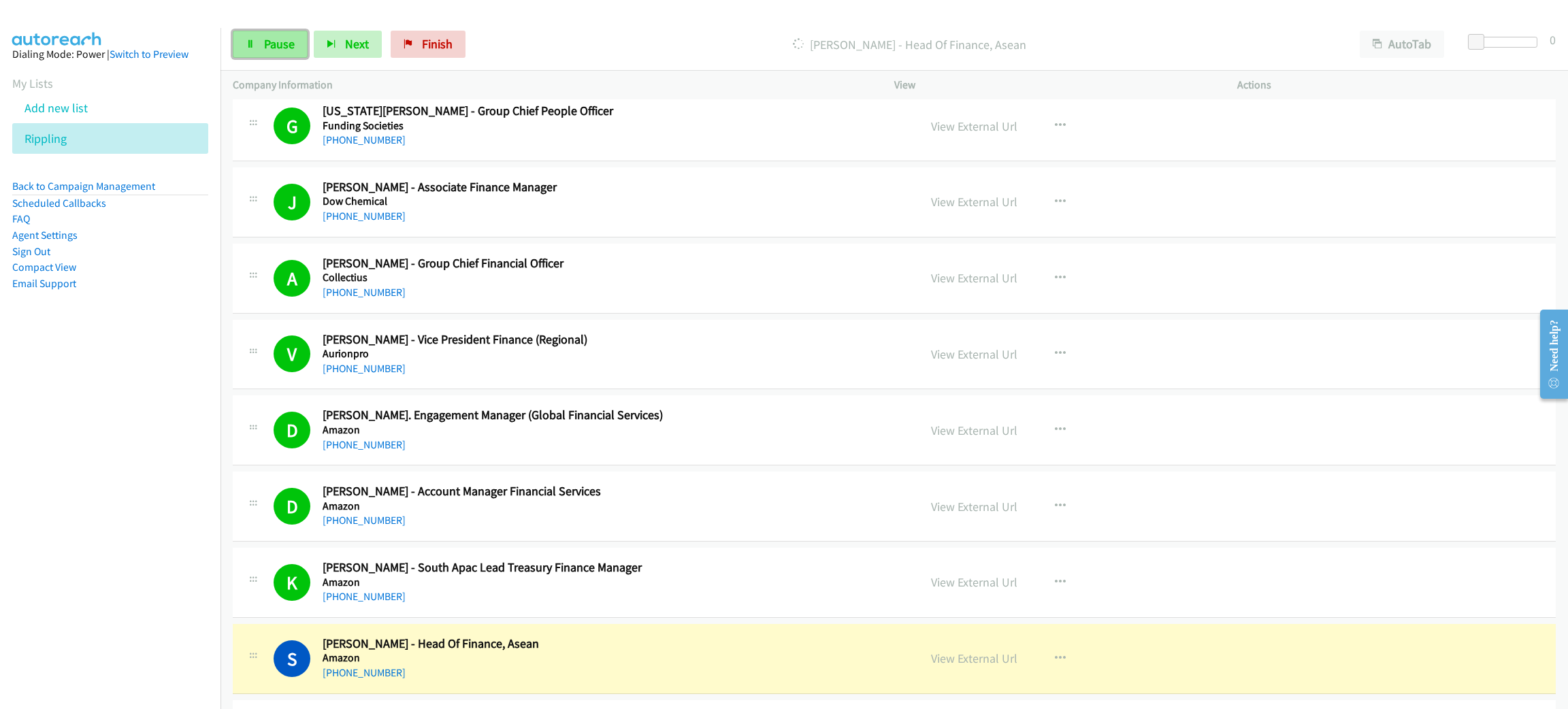
click at [257, 39] on link "Pause" at bounding box center [270, 43] width 75 height 27
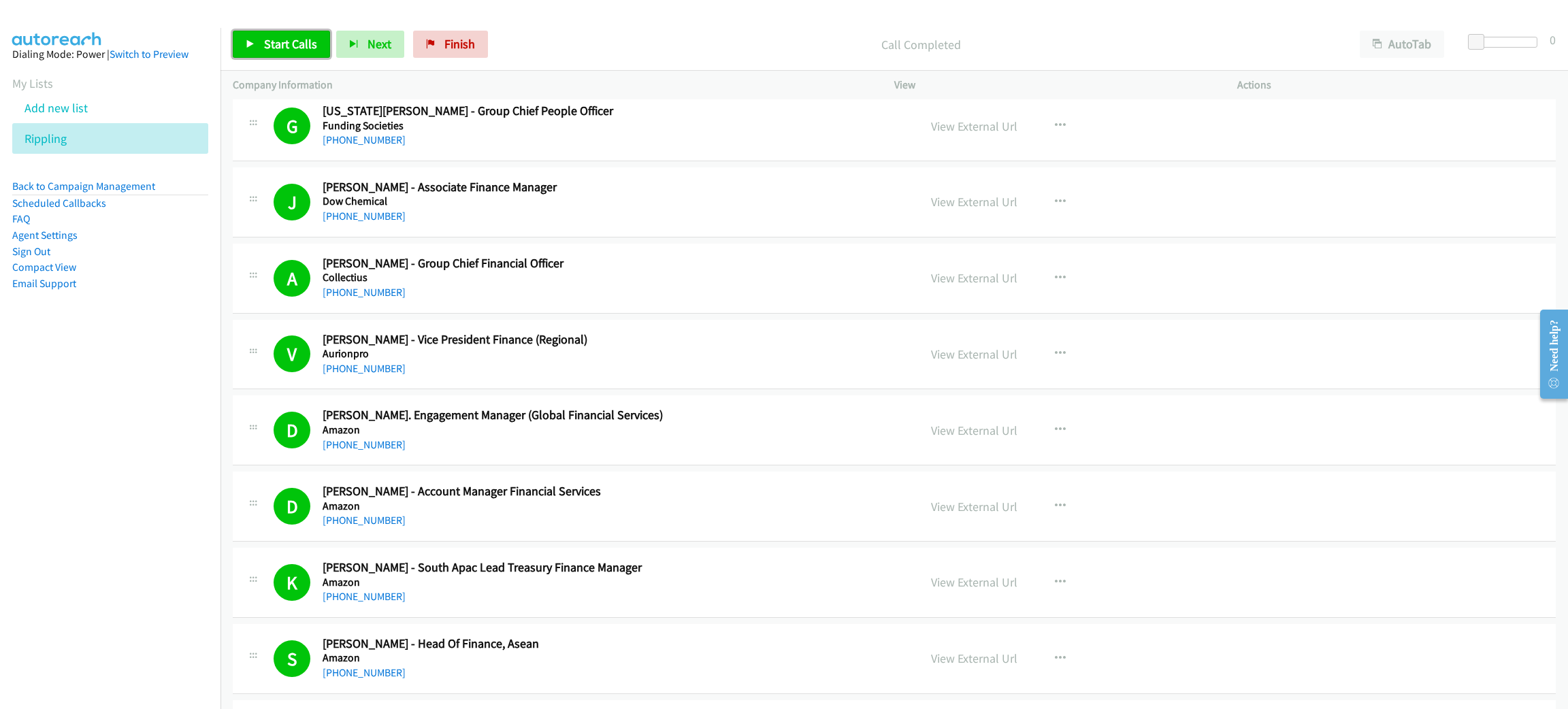
click at [278, 44] on span "Start Calls" at bounding box center [290, 43] width 53 height 16
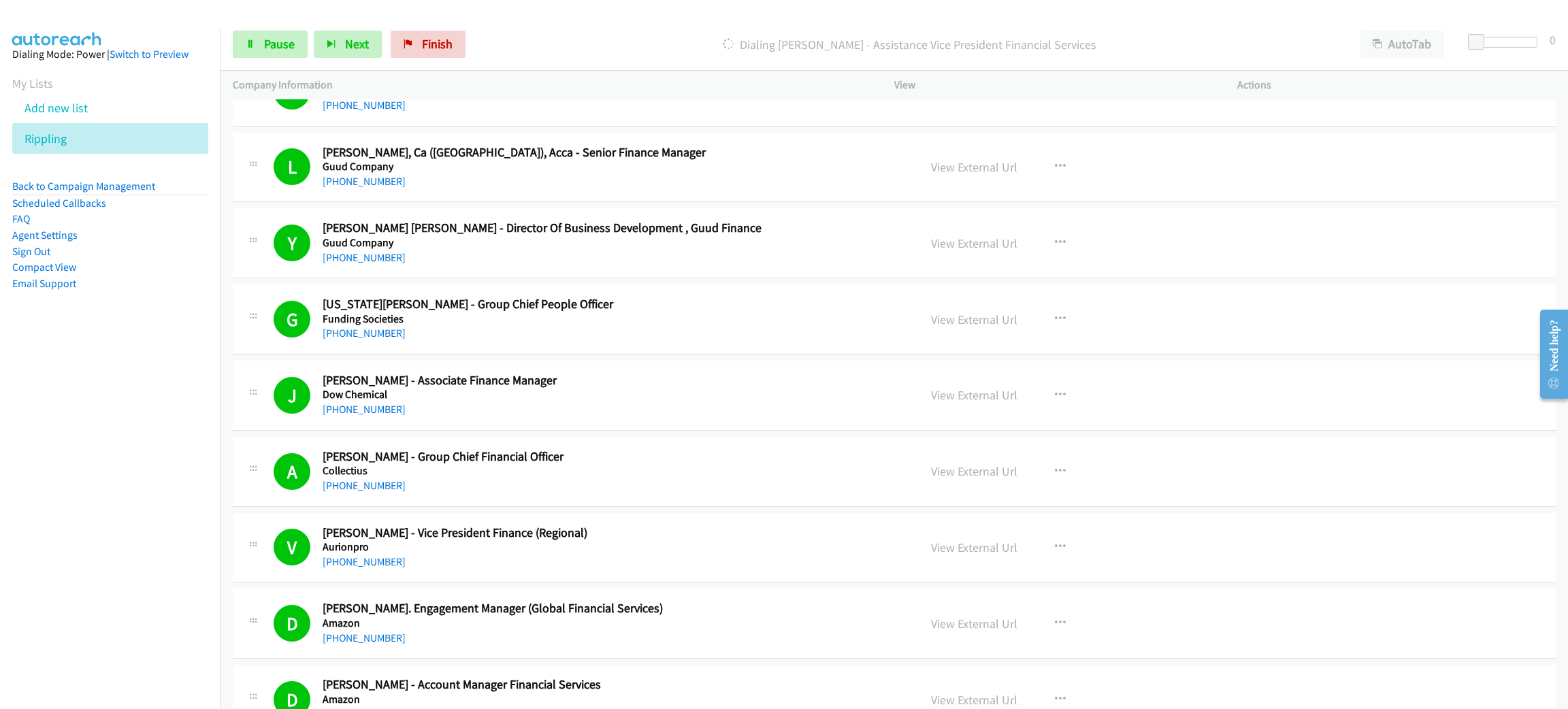
scroll to position [8788, 0]
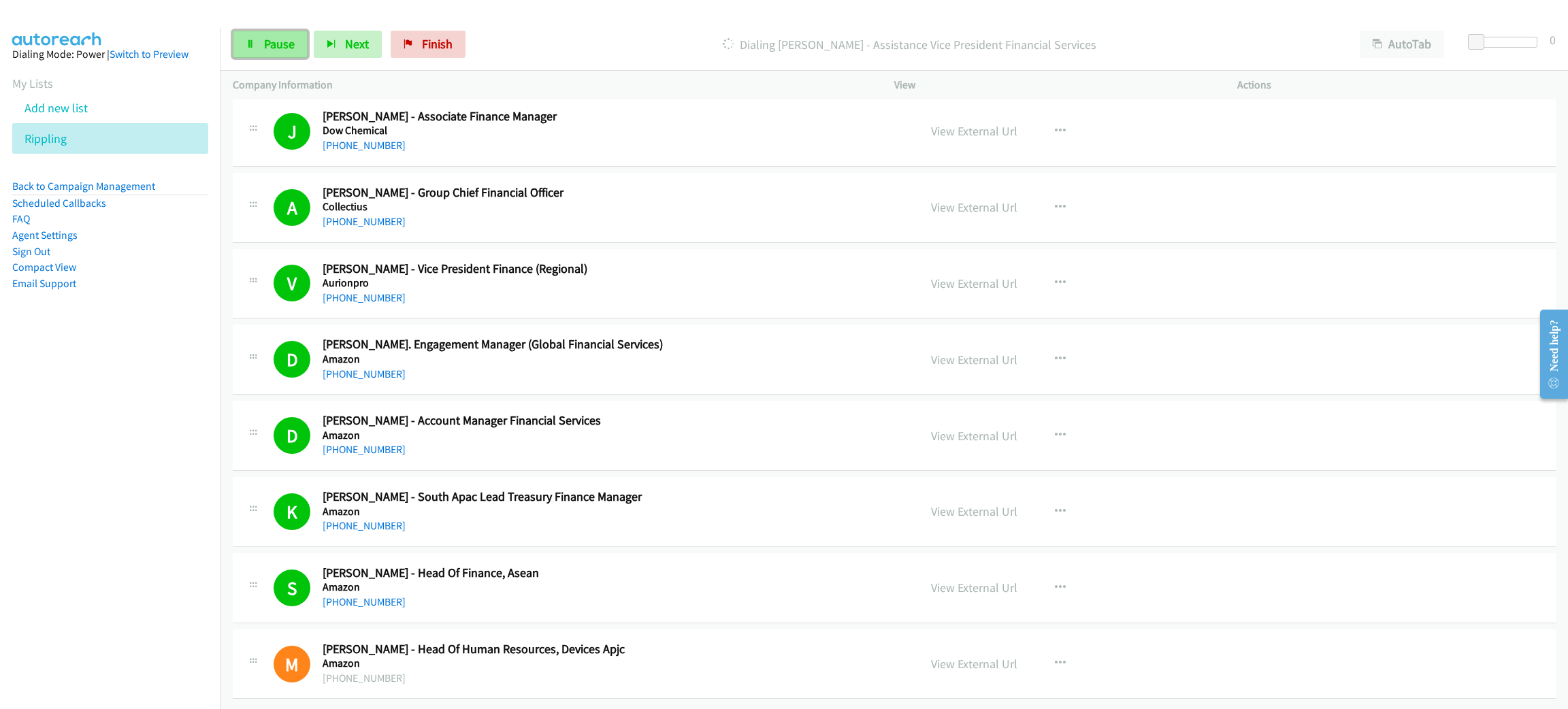
click at [274, 51] on span "Pause" at bounding box center [279, 43] width 30 height 16
